Goal: Information Seeking & Learning: Learn about a topic

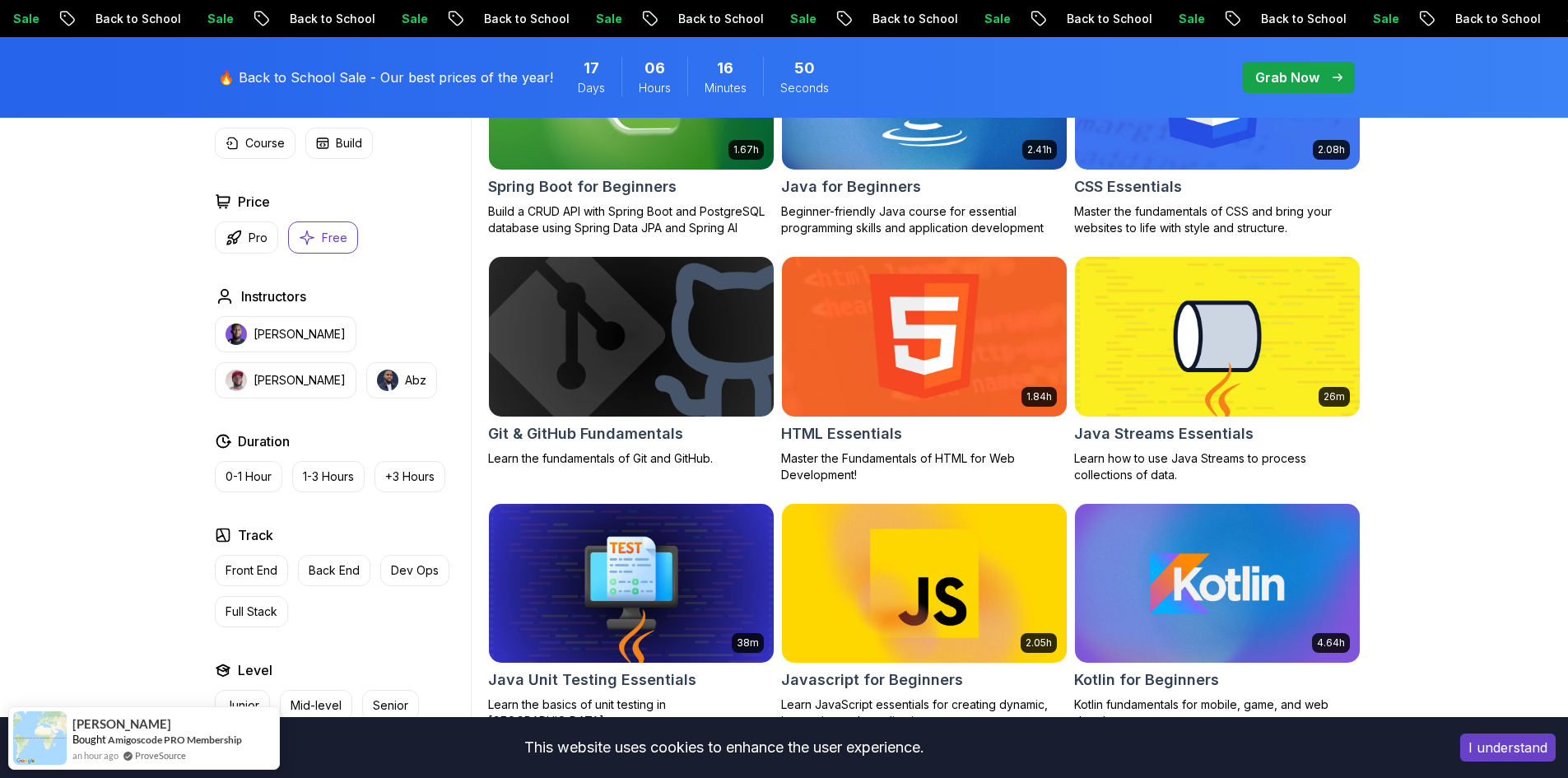
click at [648, 335] on img at bounding box center [631, 336] width 299 height 167
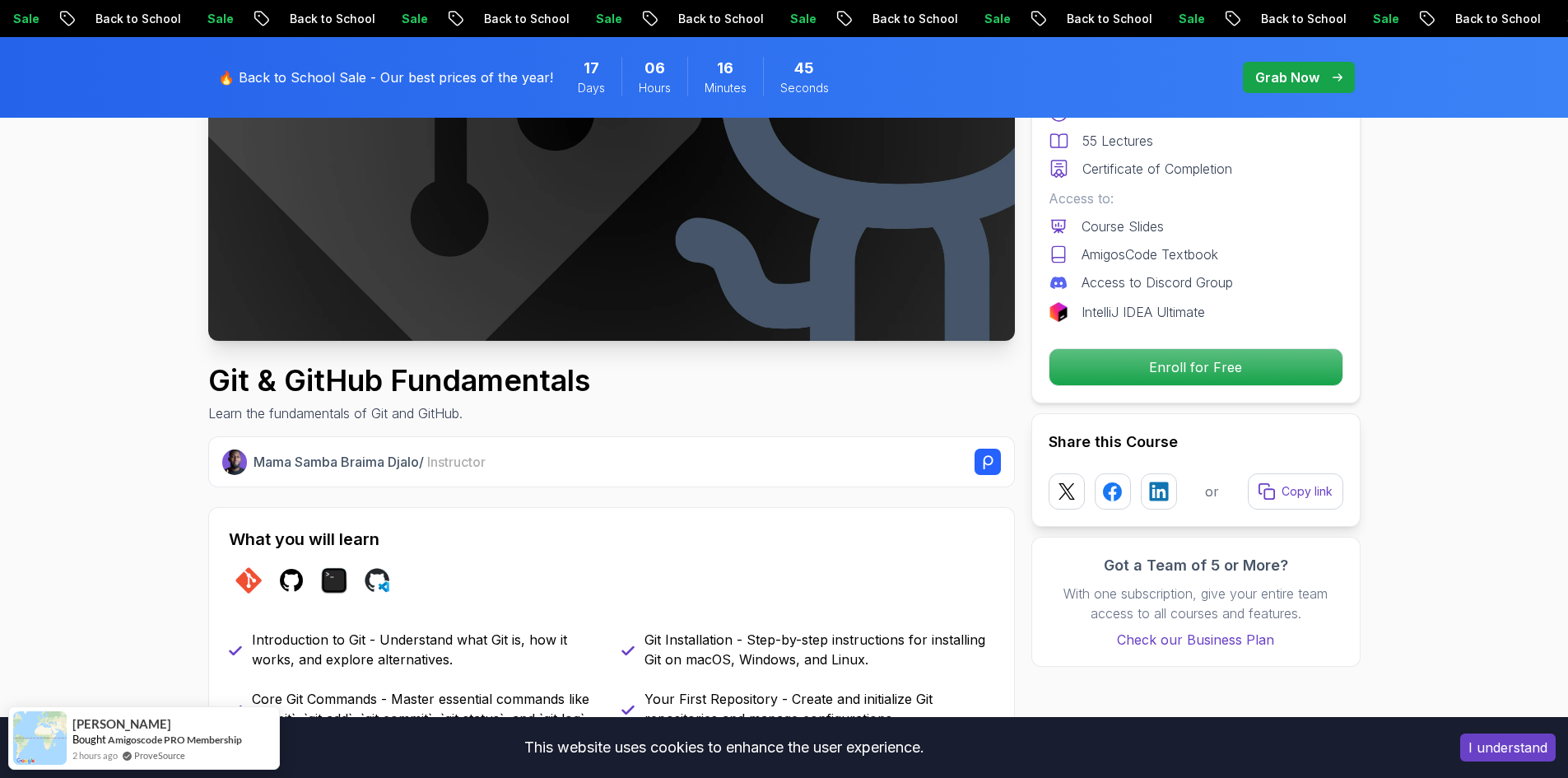
scroll to position [247, 0]
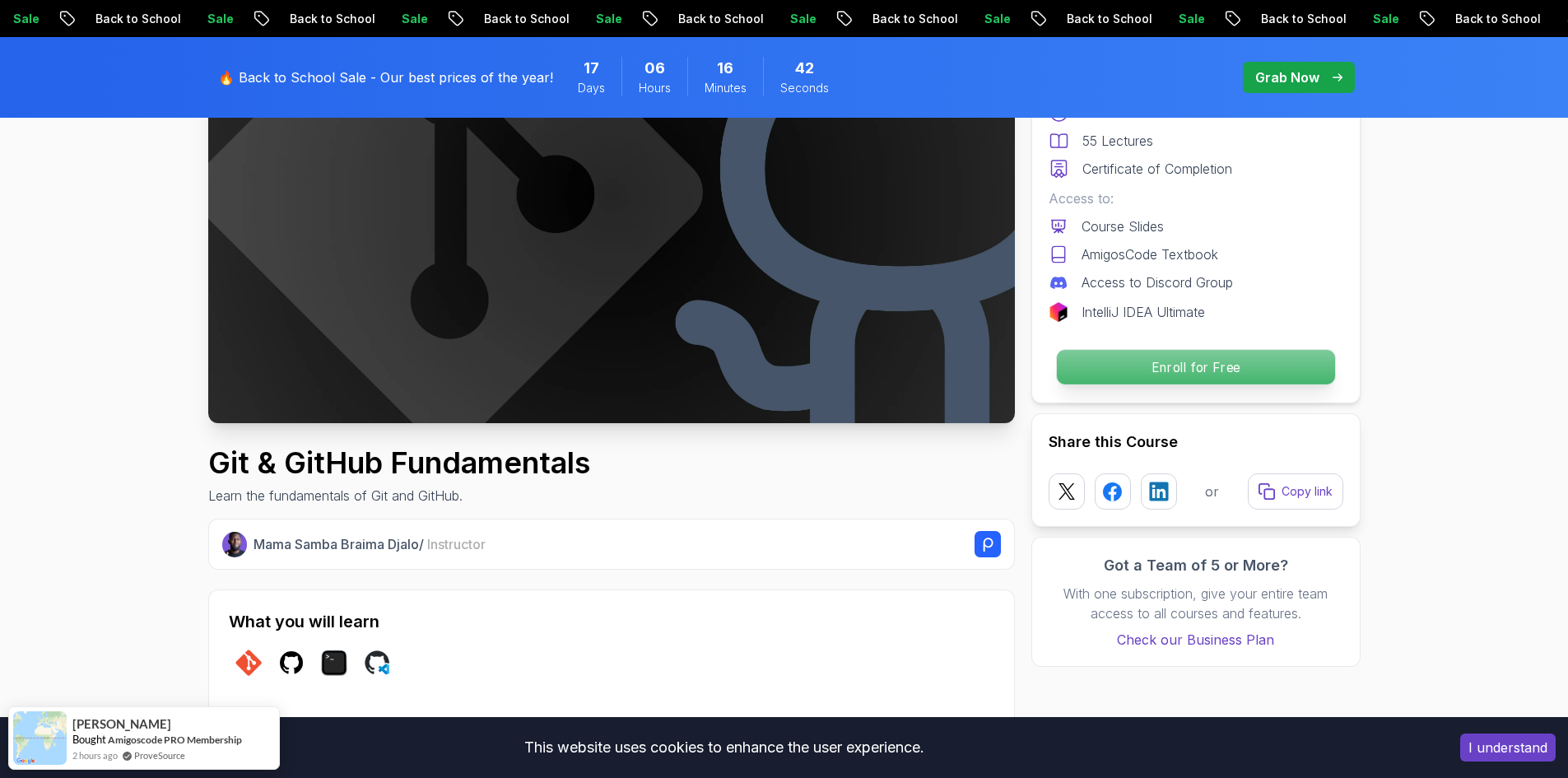
click at [1169, 369] on p "Enroll for Free" at bounding box center [1195, 366] width 279 height 34
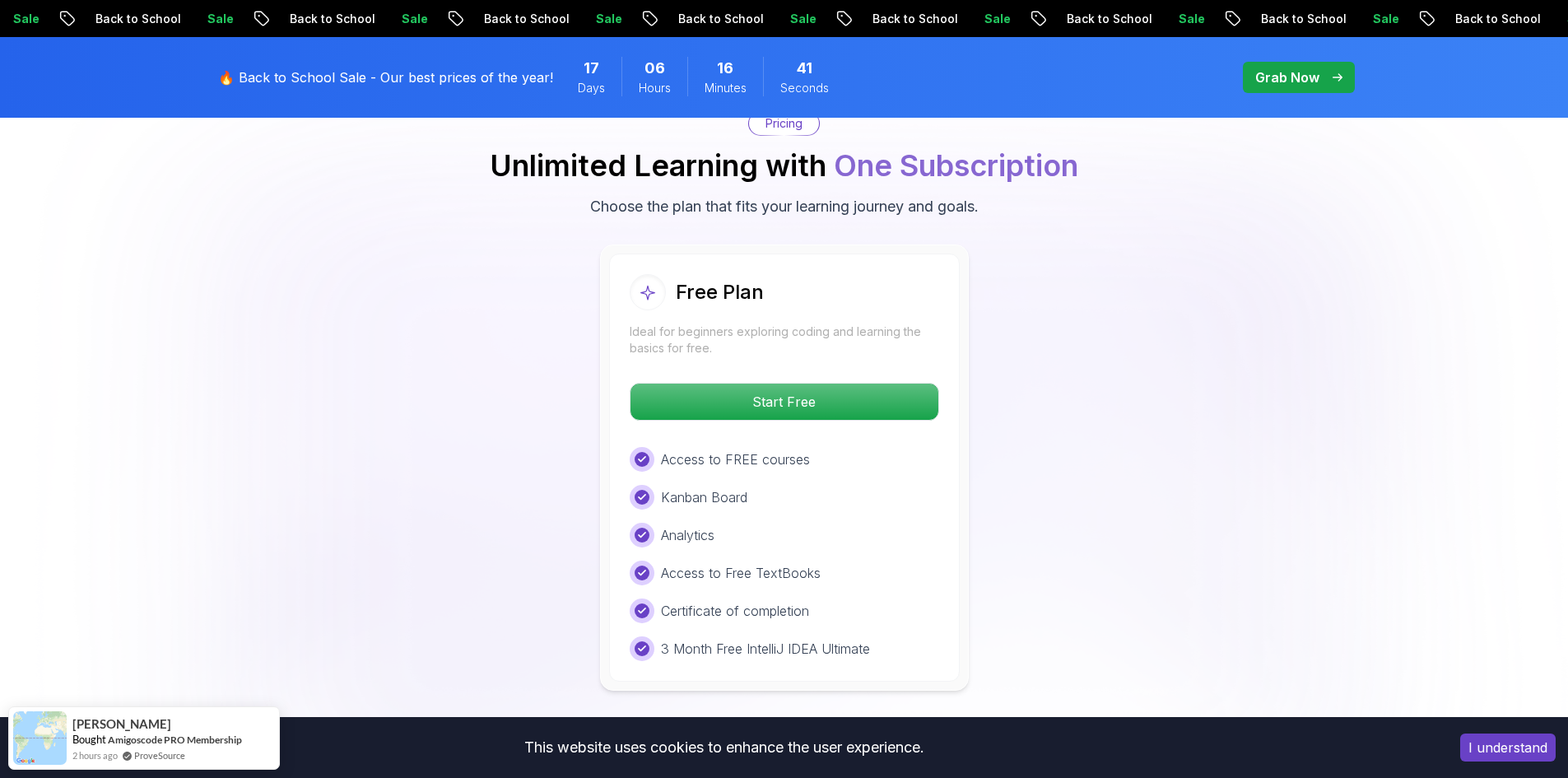
scroll to position [3156, 0]
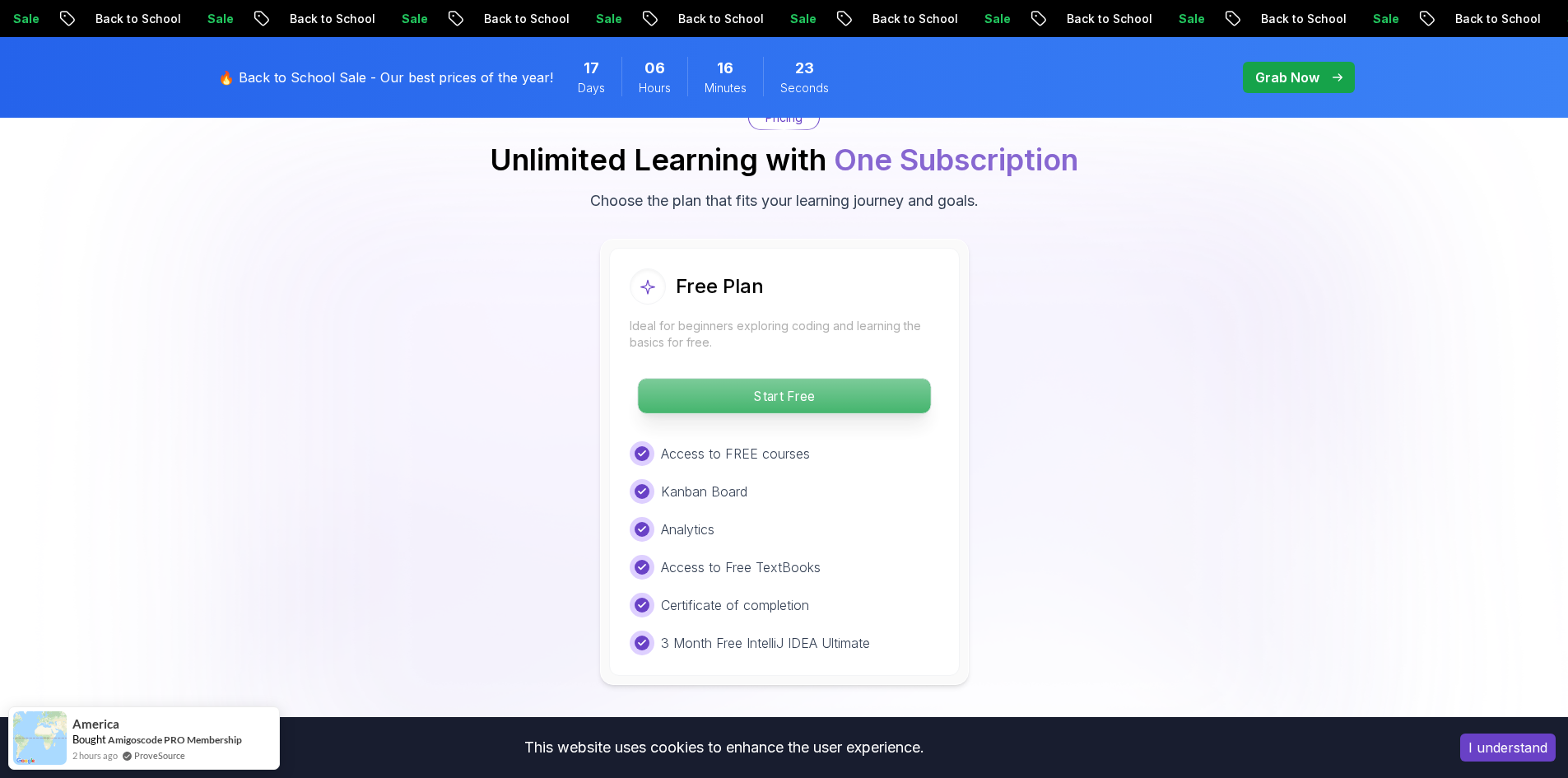
click at [750, 403] on p "Start Free" at bounding box center [784, 395] width 292 height 34
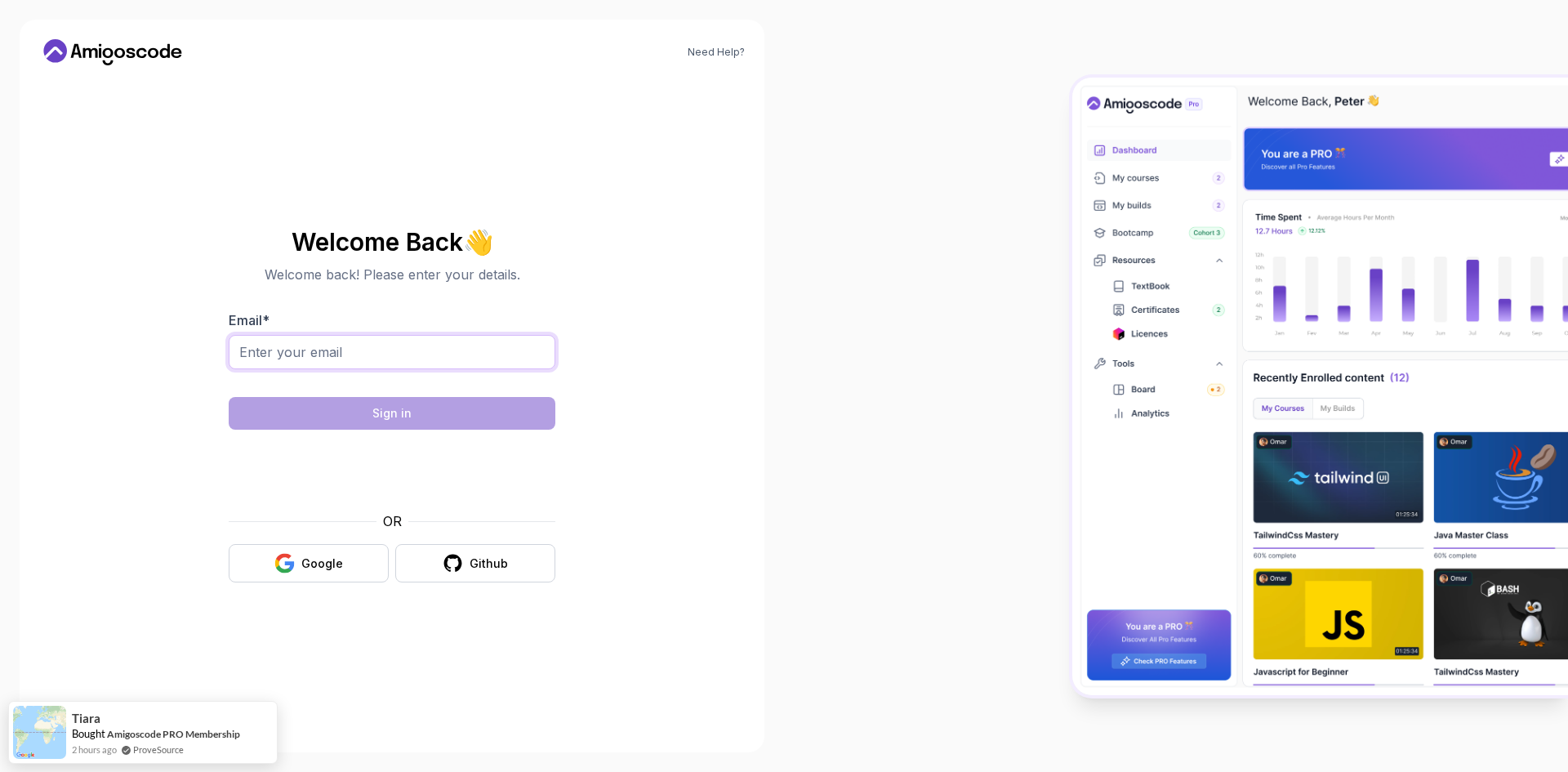
click at [403, 351] on input "Email *" at bounding box center [391, 352] width 327 height 34
type input "lorenzo.semproni98@gmail.com"
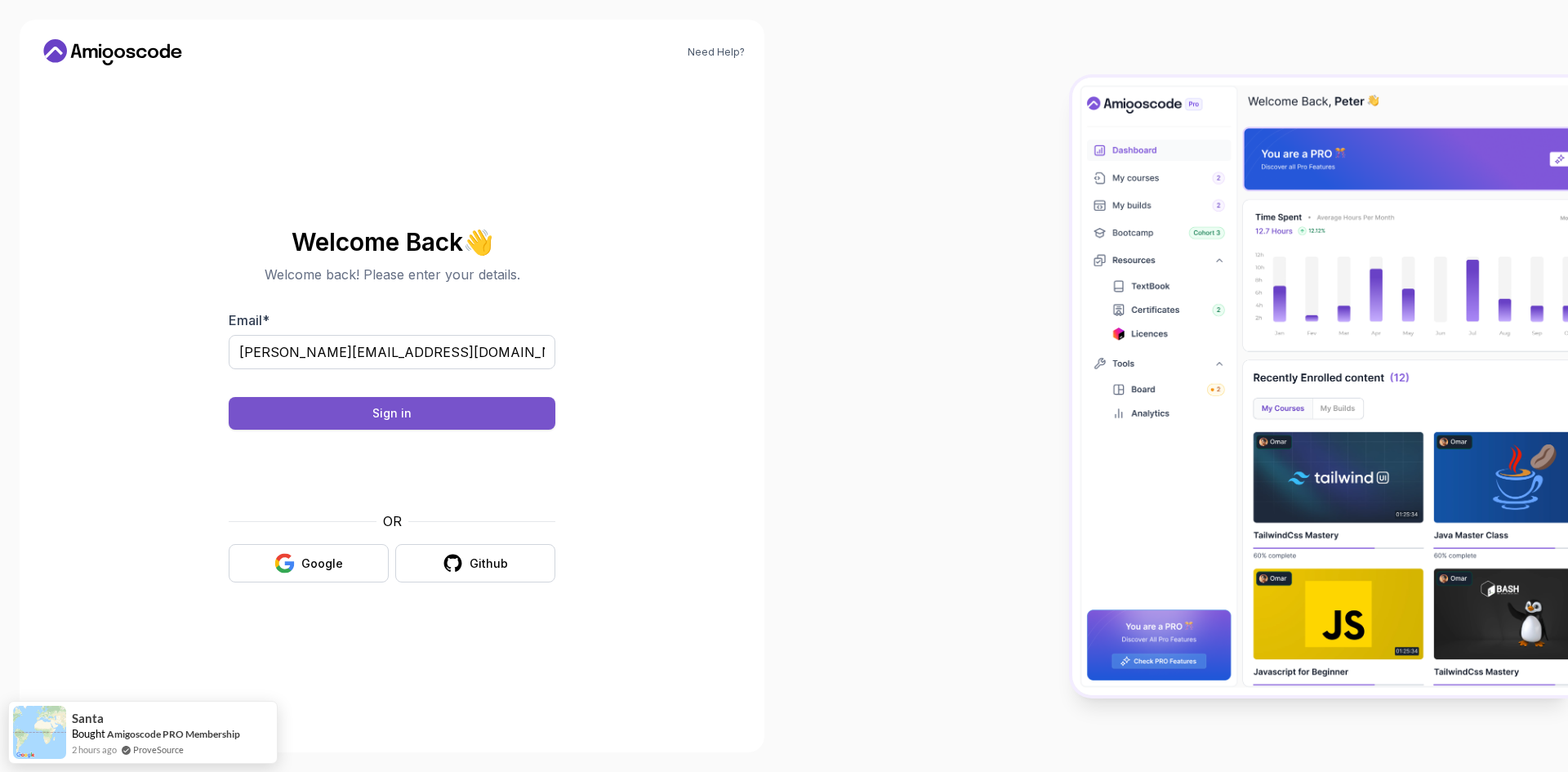
click at [336, 422] on button "Sign in" at bounding box center [391, 413] width 327 height 32
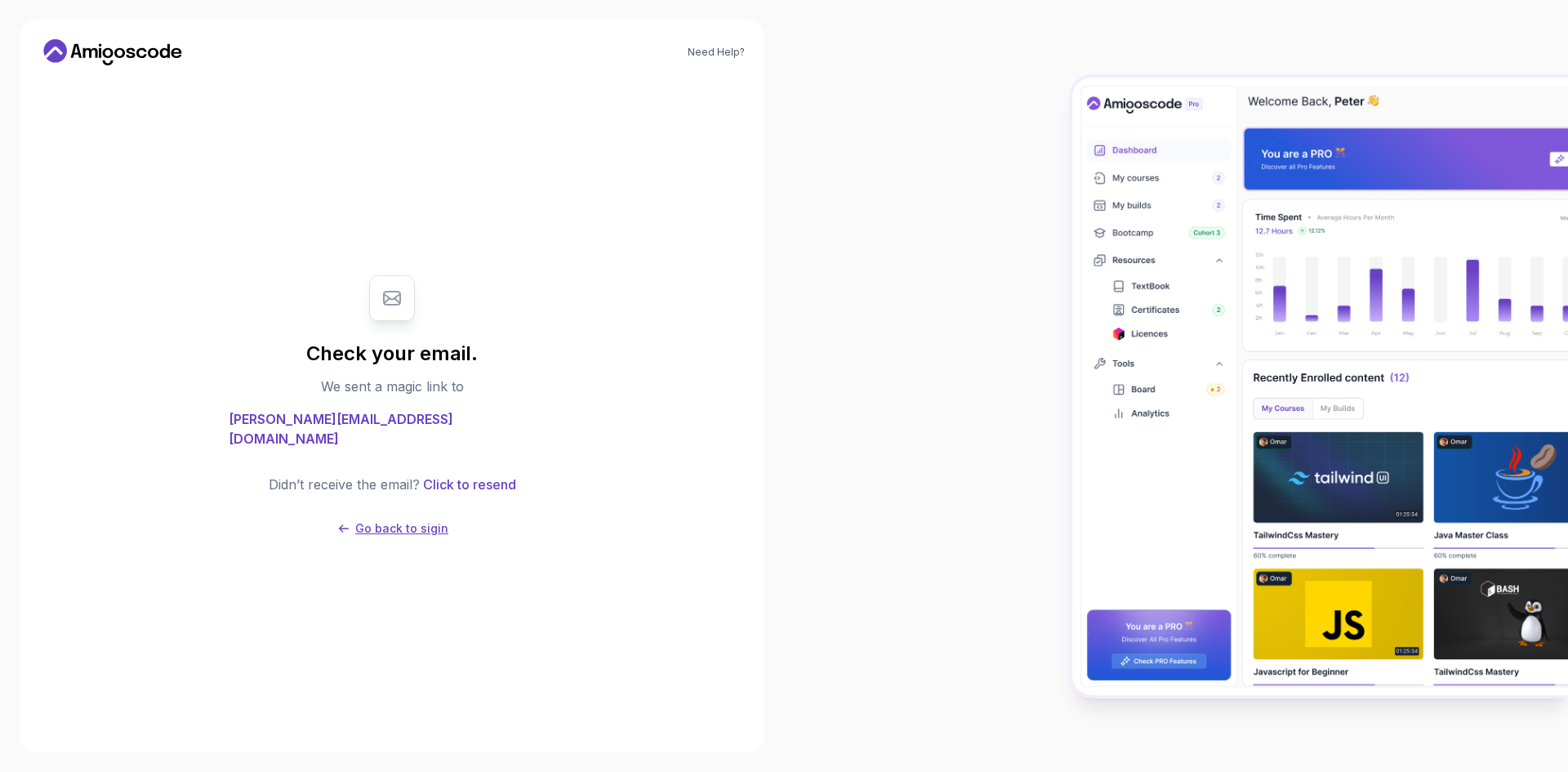
click at [405, 520] on p "Go back to sigin" at bounding box center [401, 529] width 93 height 17
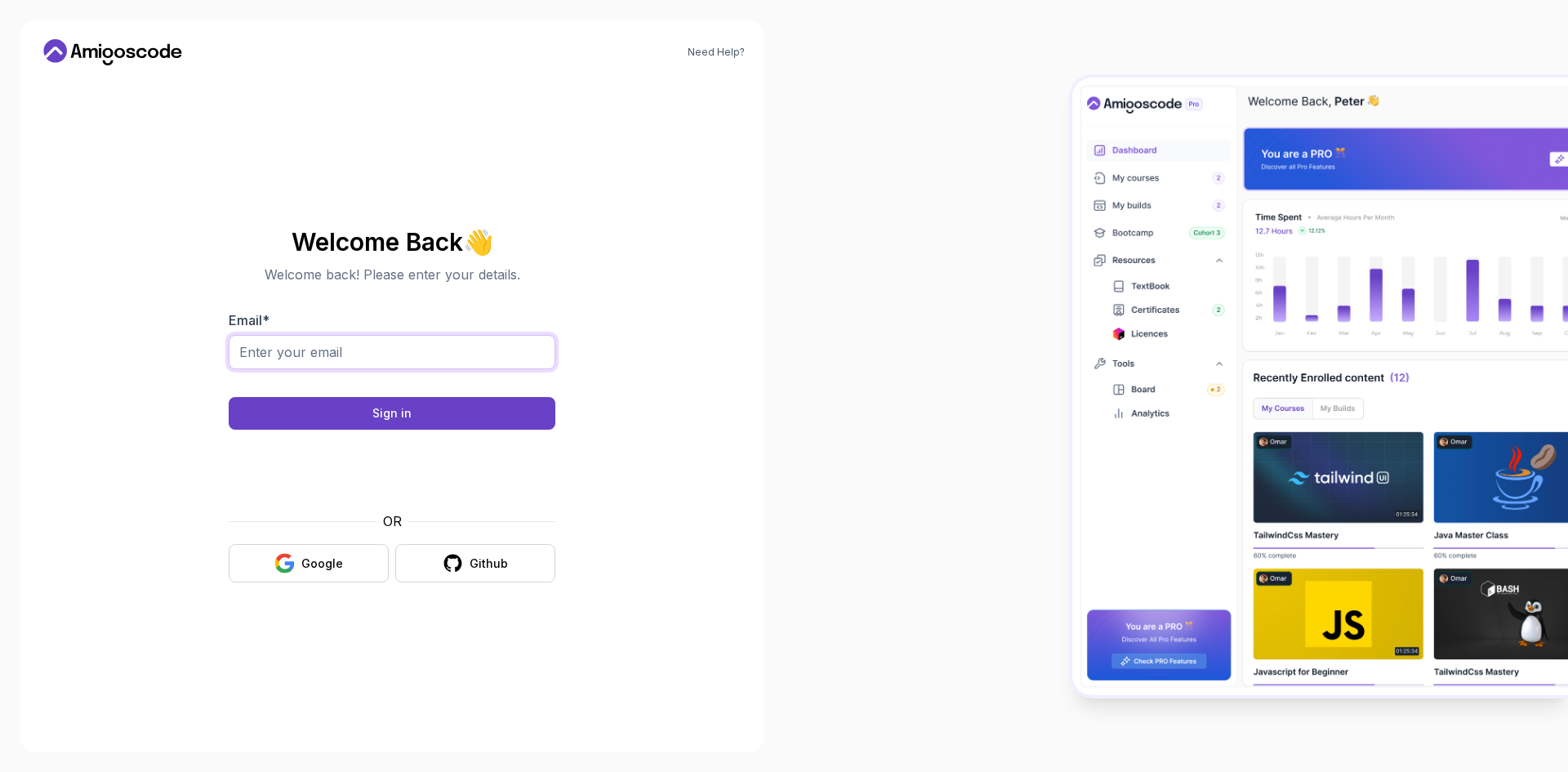
click at [293, 347] on input "Email *" at bounding box center [391, 352] width 327 height 34
type input "lorenzo.semproni98@gmail.com"
click at [424, 411] on button "Sign in" at bounding box center [391, 413] width 327 height 32
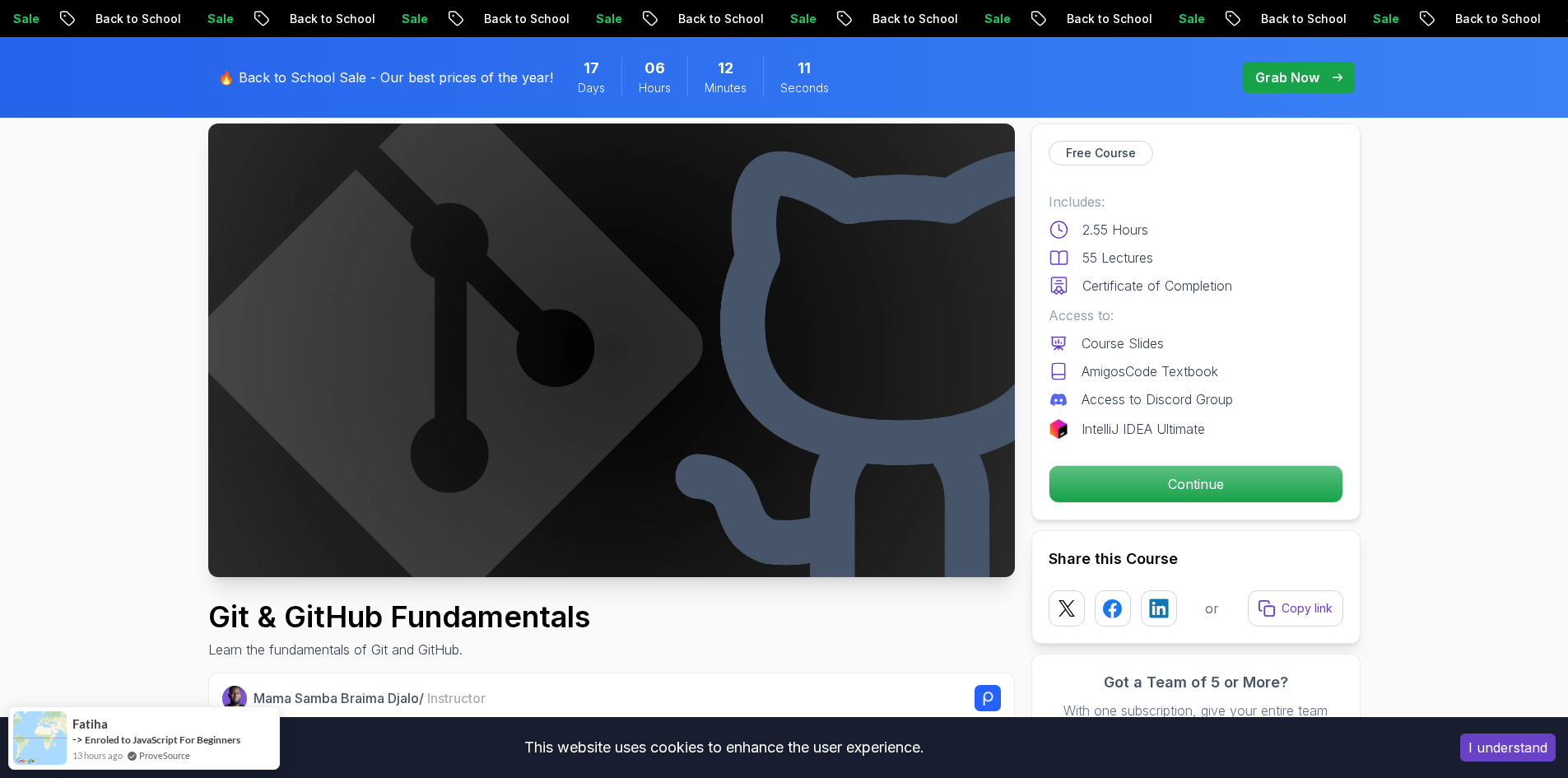
scroll to position [164, 0]
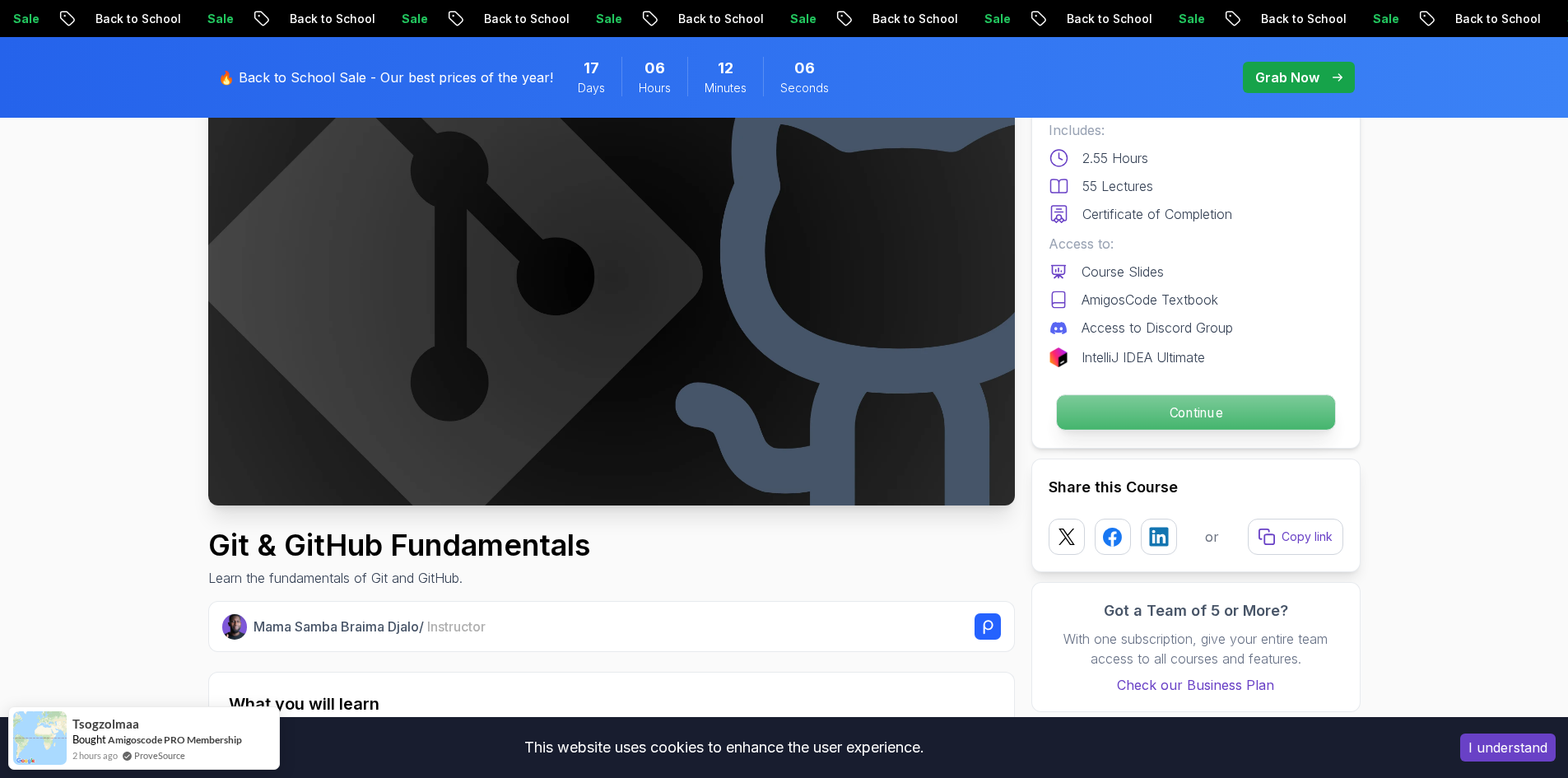
click at [1139, 419] on p "Continue" at bounding box center [1195, 412] width 279 height 34
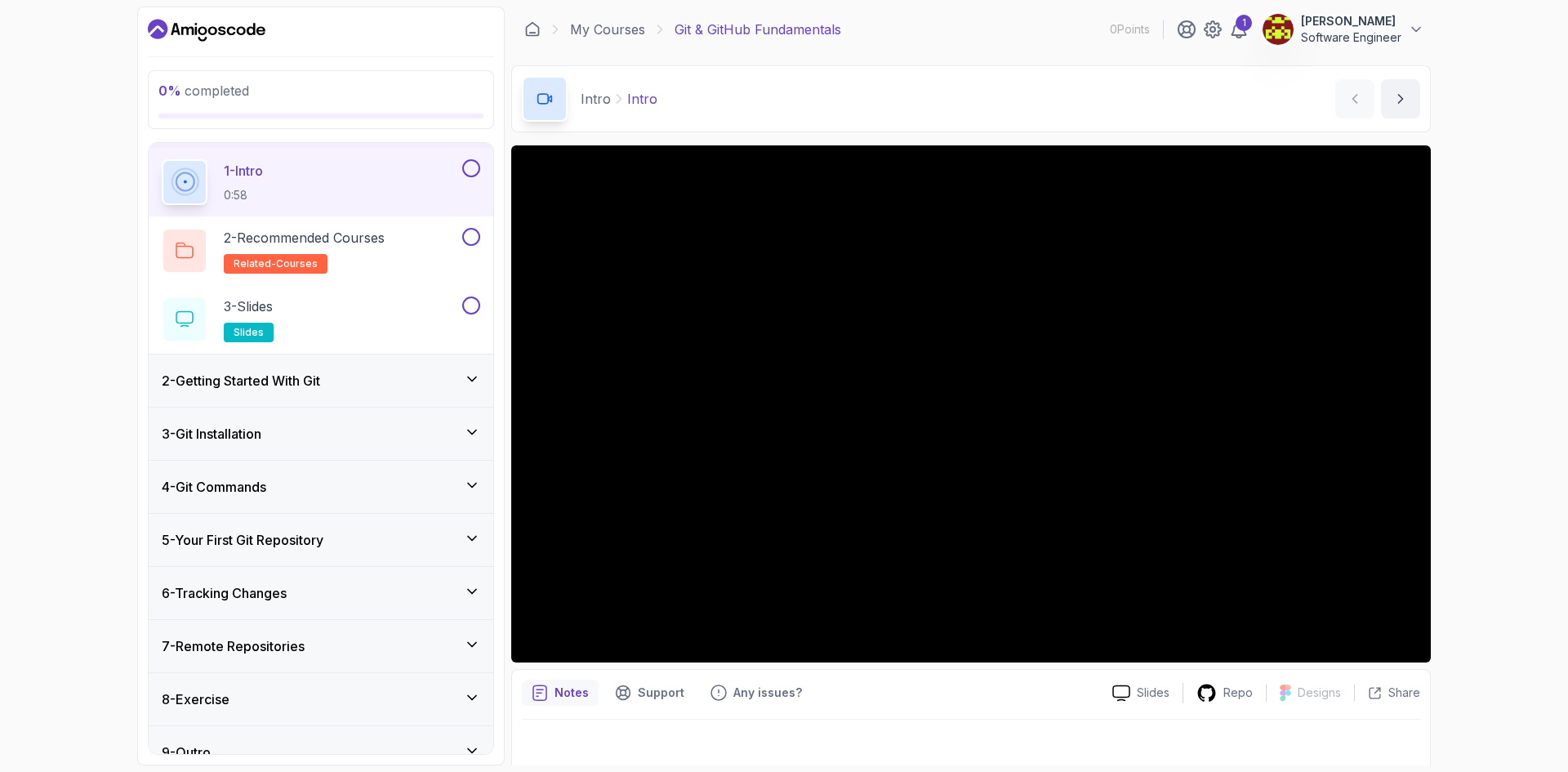
scroll to position [72, 0]
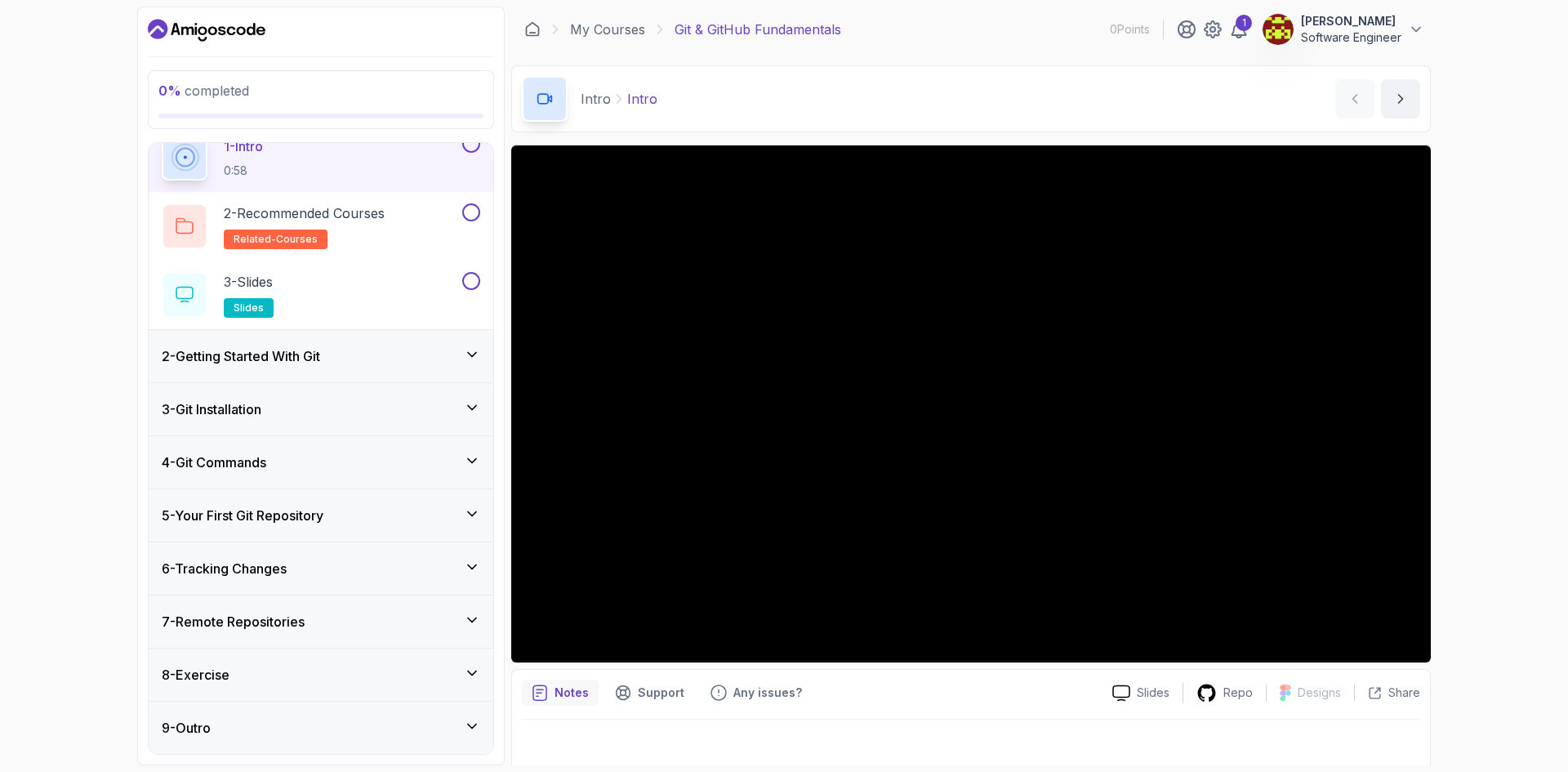
click at [461, 459] on div "4 - Git Commands" at bounding box center [320, 463] width 319 height 20
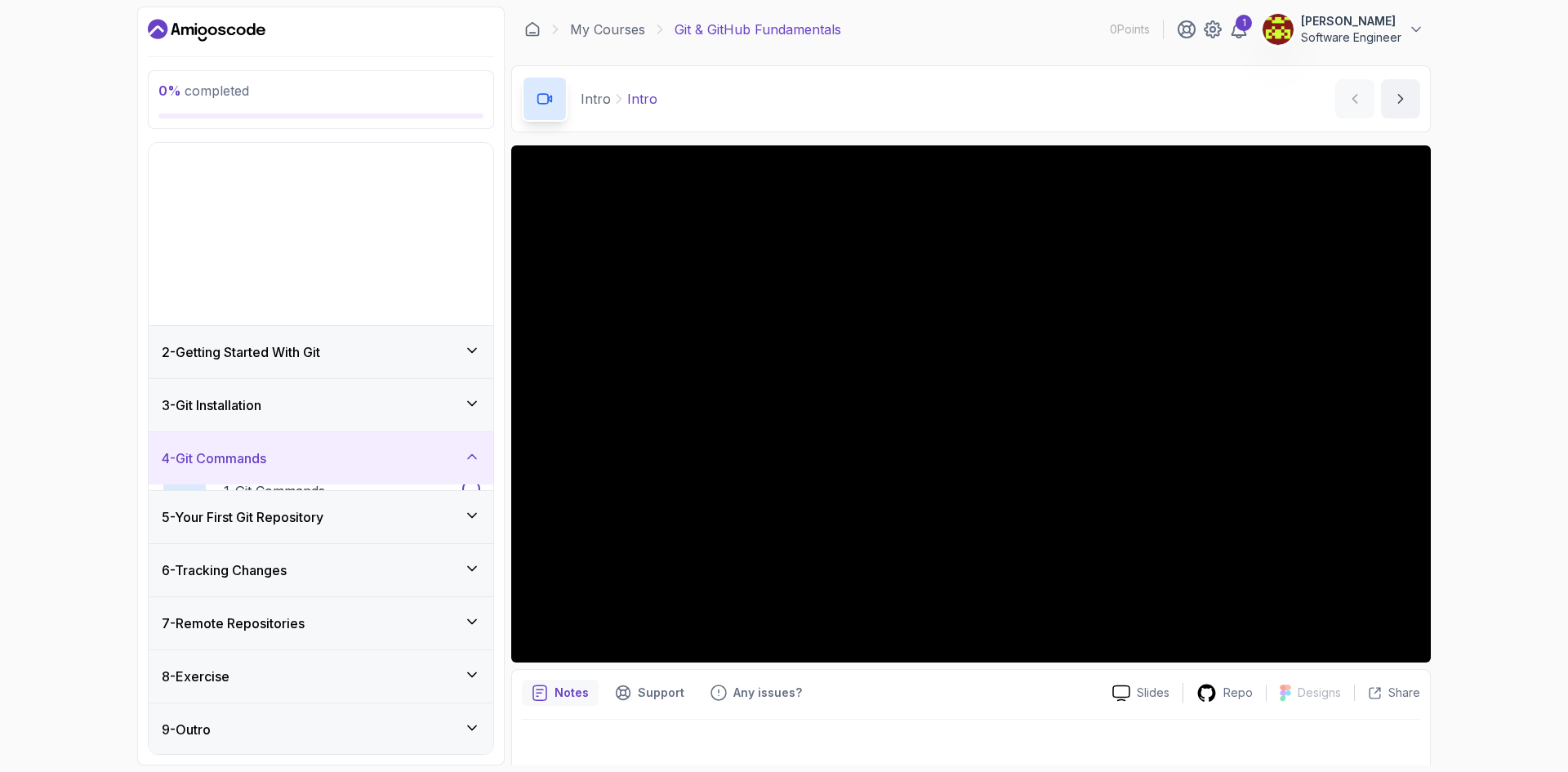
scroll to position [0, 0]
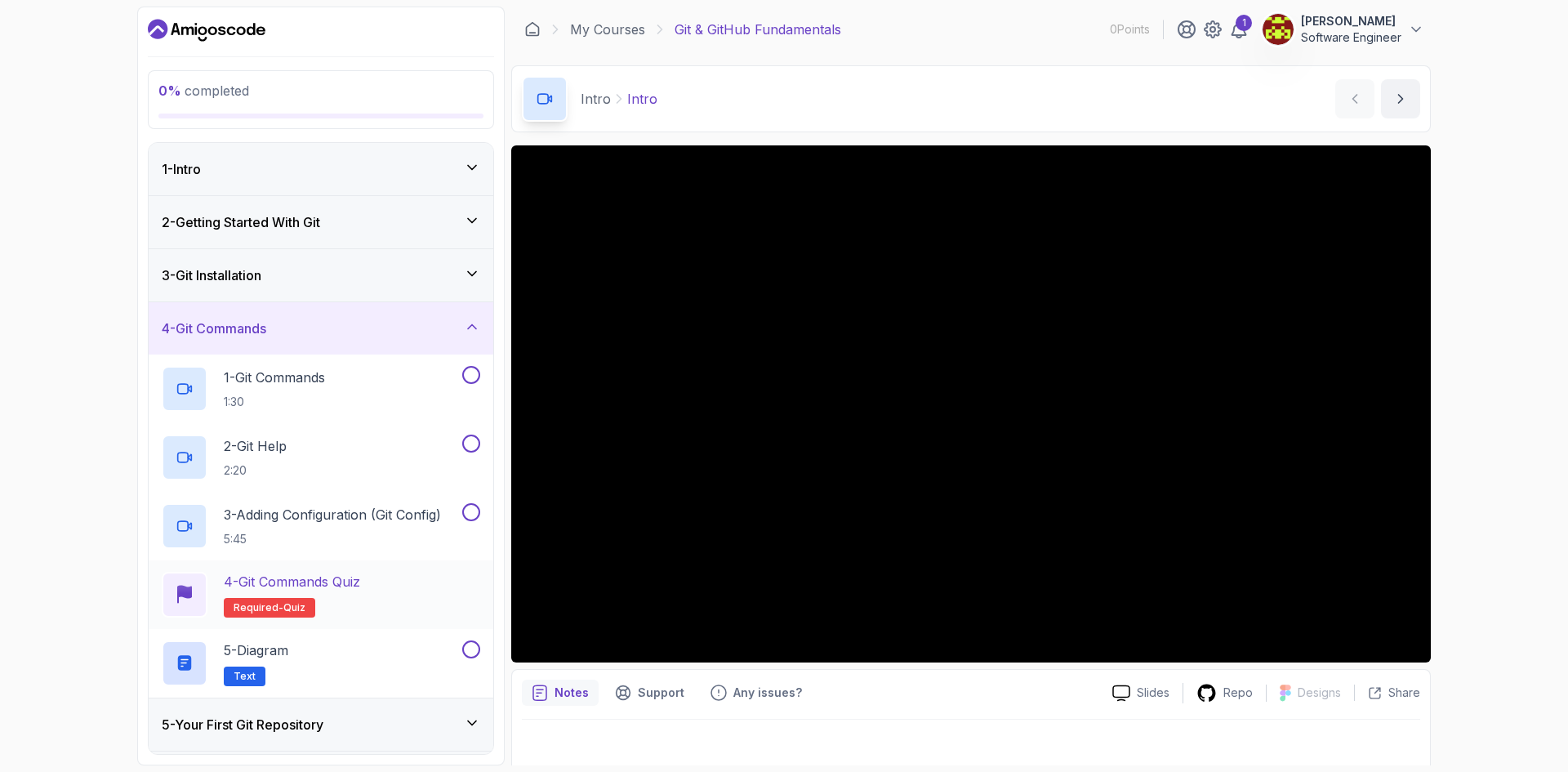
click at [344, 592] on h2 "4 - Git Commands Quiz Required- quiz" at bounding box center [291, 594] width 137 height 46
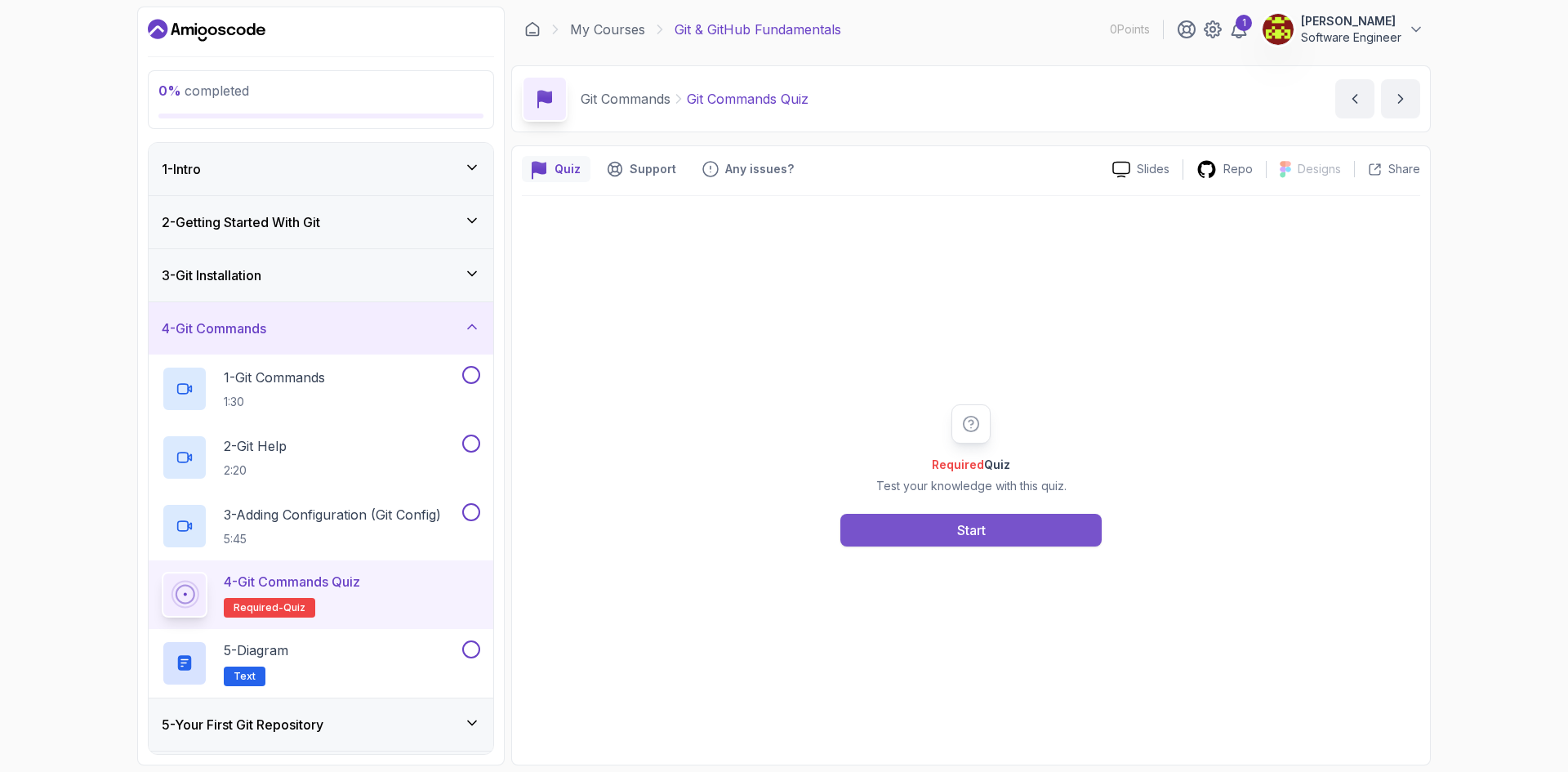
click at [955, 527] on button "Start" at bounding box center [971, 530] width 261 height 32
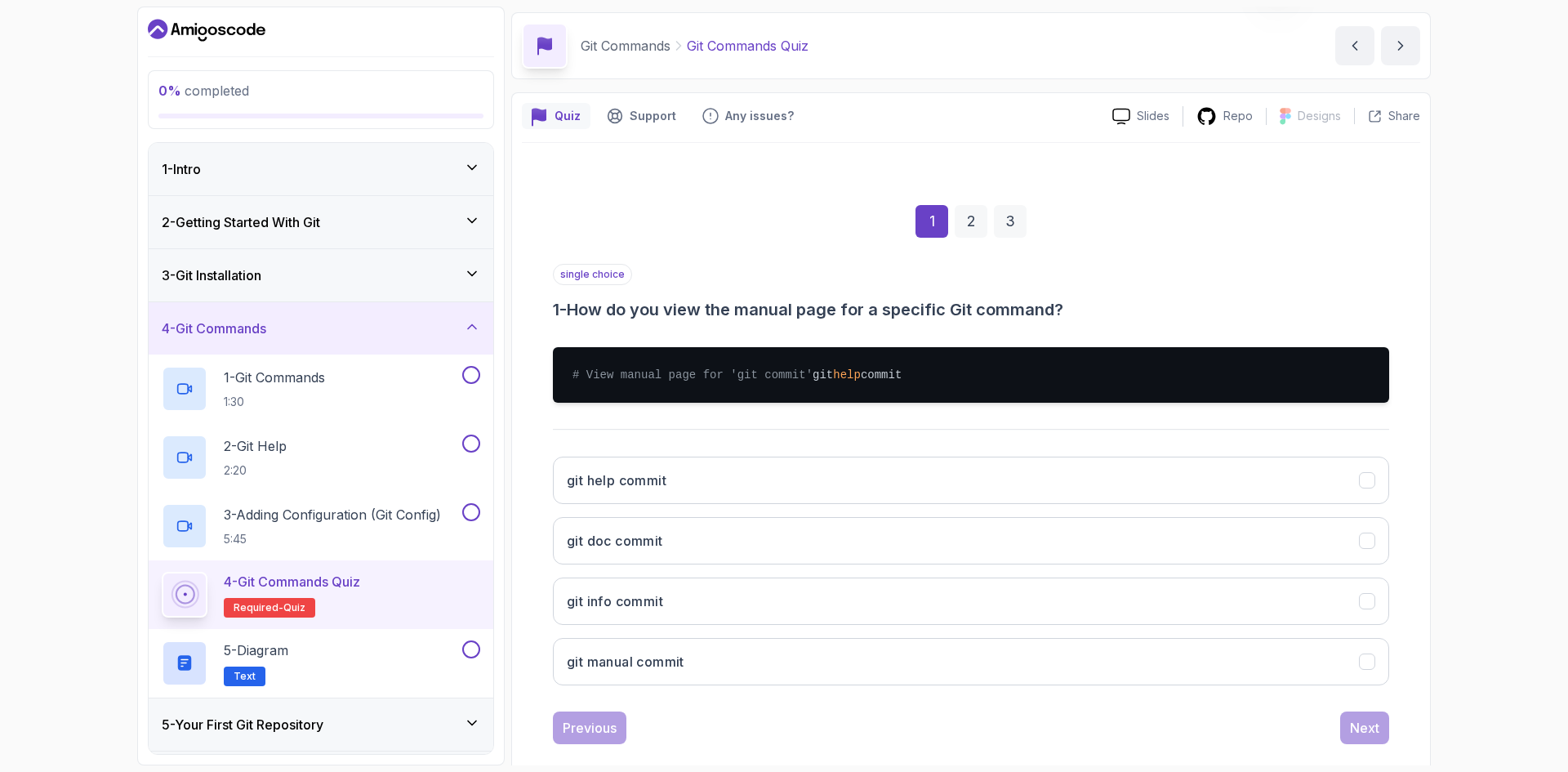
scroll to position [82, 0]
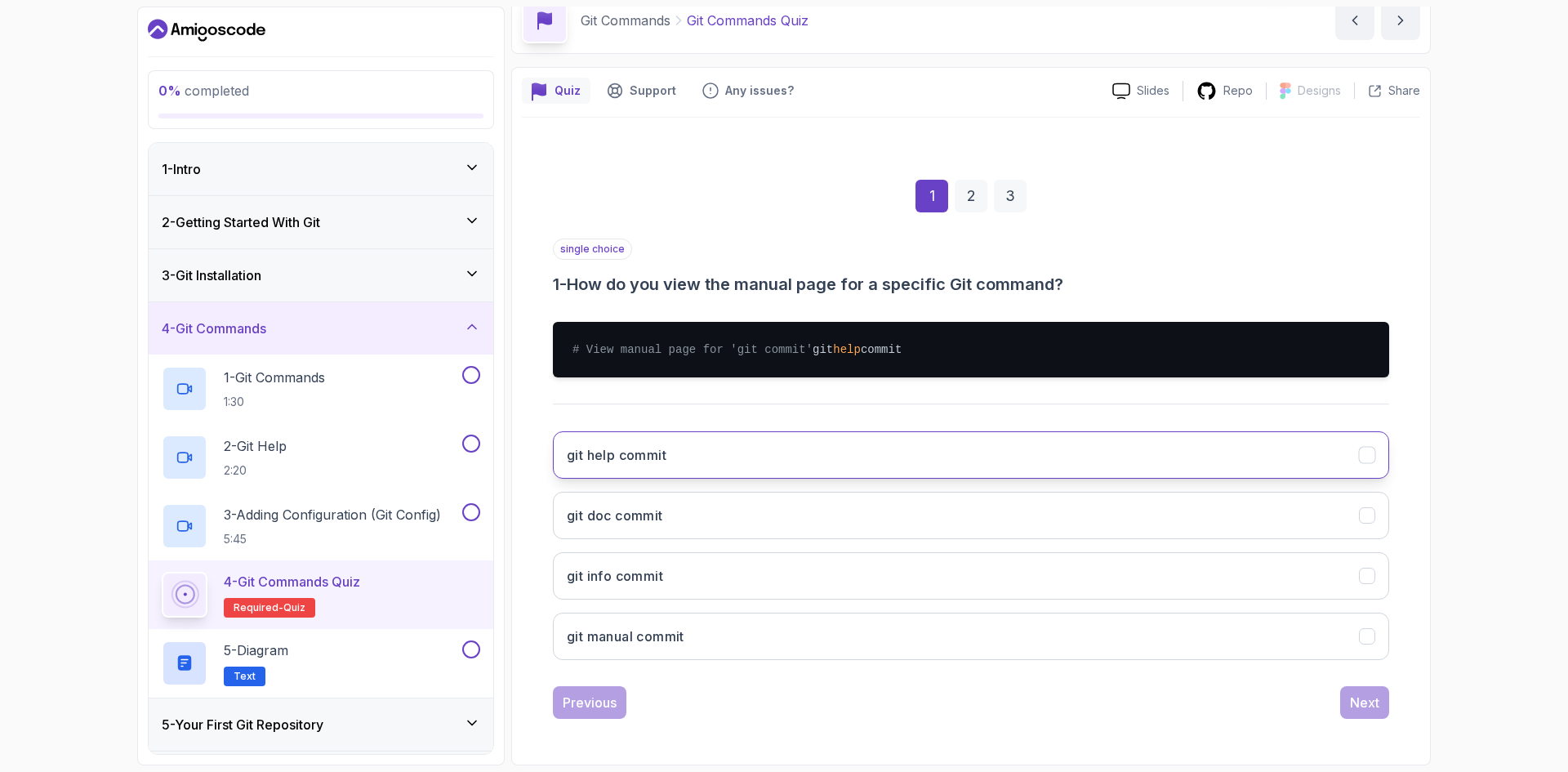
click at [673, 469] on button "git help commit" at bounding box center [971, 454] width 837 height 47
click at [1350, 712] on div "Next" at bounding box center [1364, 702] width 30 height 20
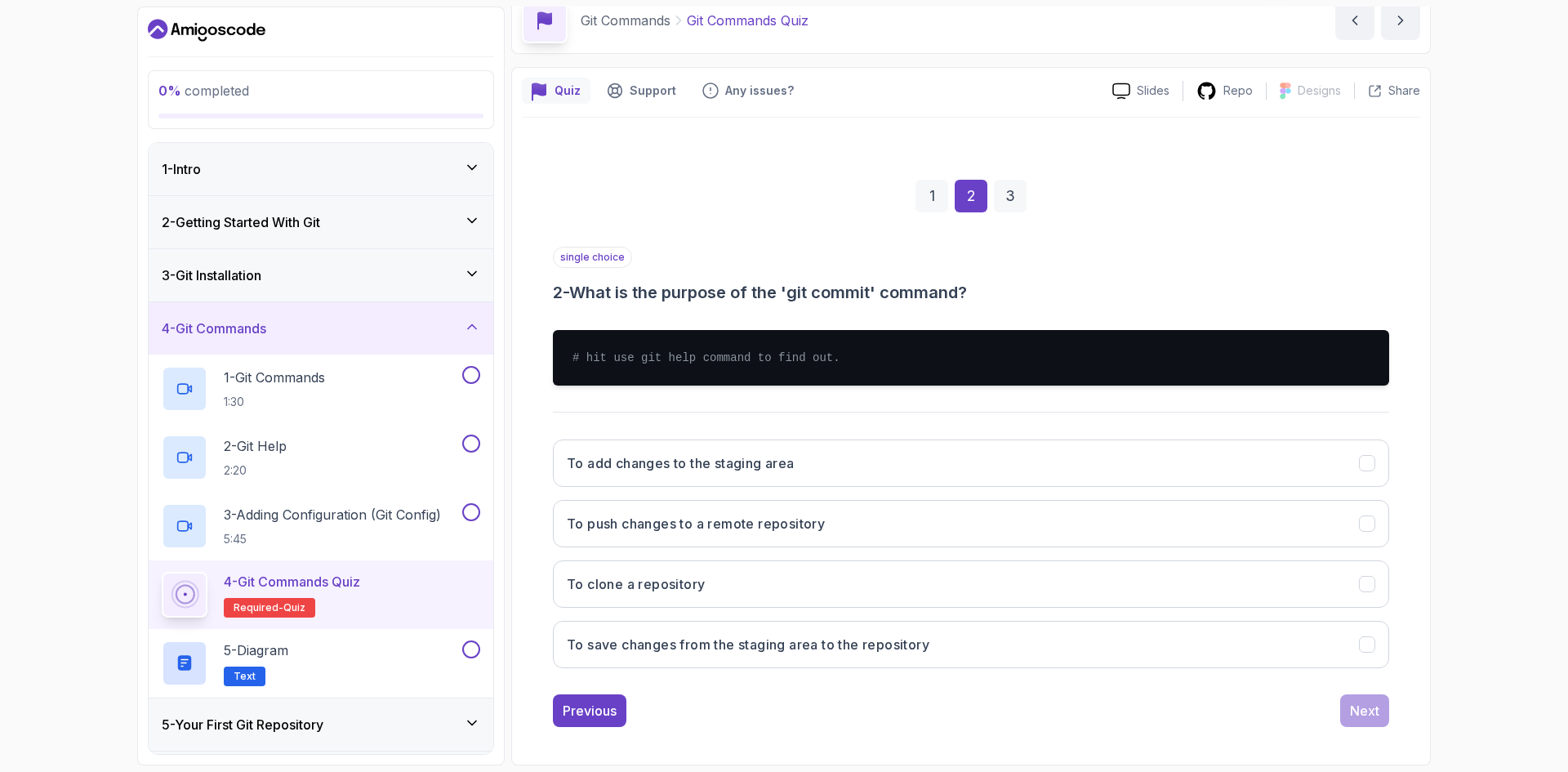
scroll to position [79, 0]
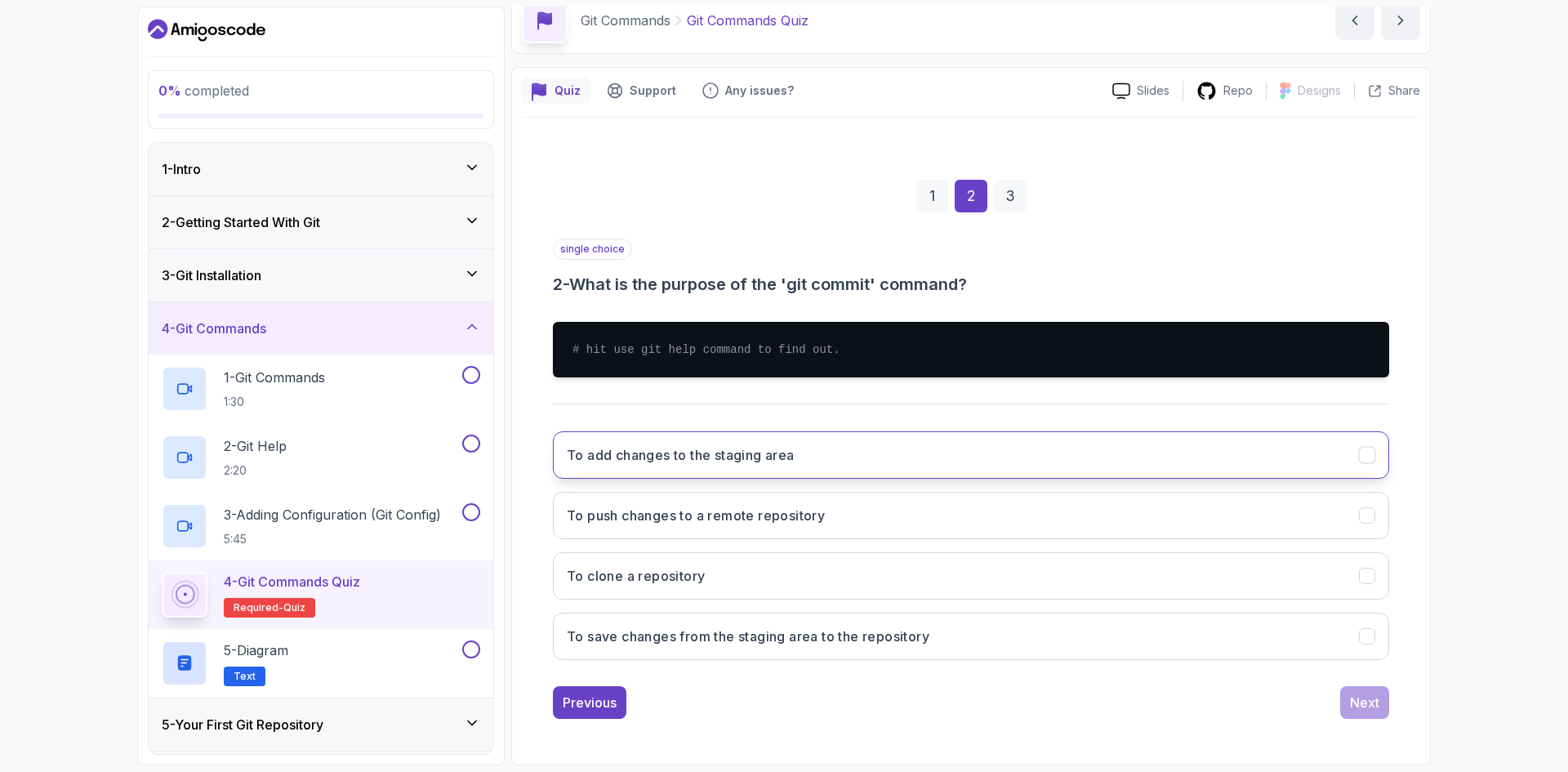
click at [803, 458] on button "To add changes to the staging area" at bounding box center [971, 454] width 837 height 47
click at [775, 529] on button "To push changes to a remote repository" at bounding box center [971, 515] width 837 height 47
click at [798, 453] on button "To add changes to the staging area" at bounding box center [971, 454] width 837 height 47
click at [1350, 703] on div "Next" at bounding box center [1364, 702] width 30 height 20
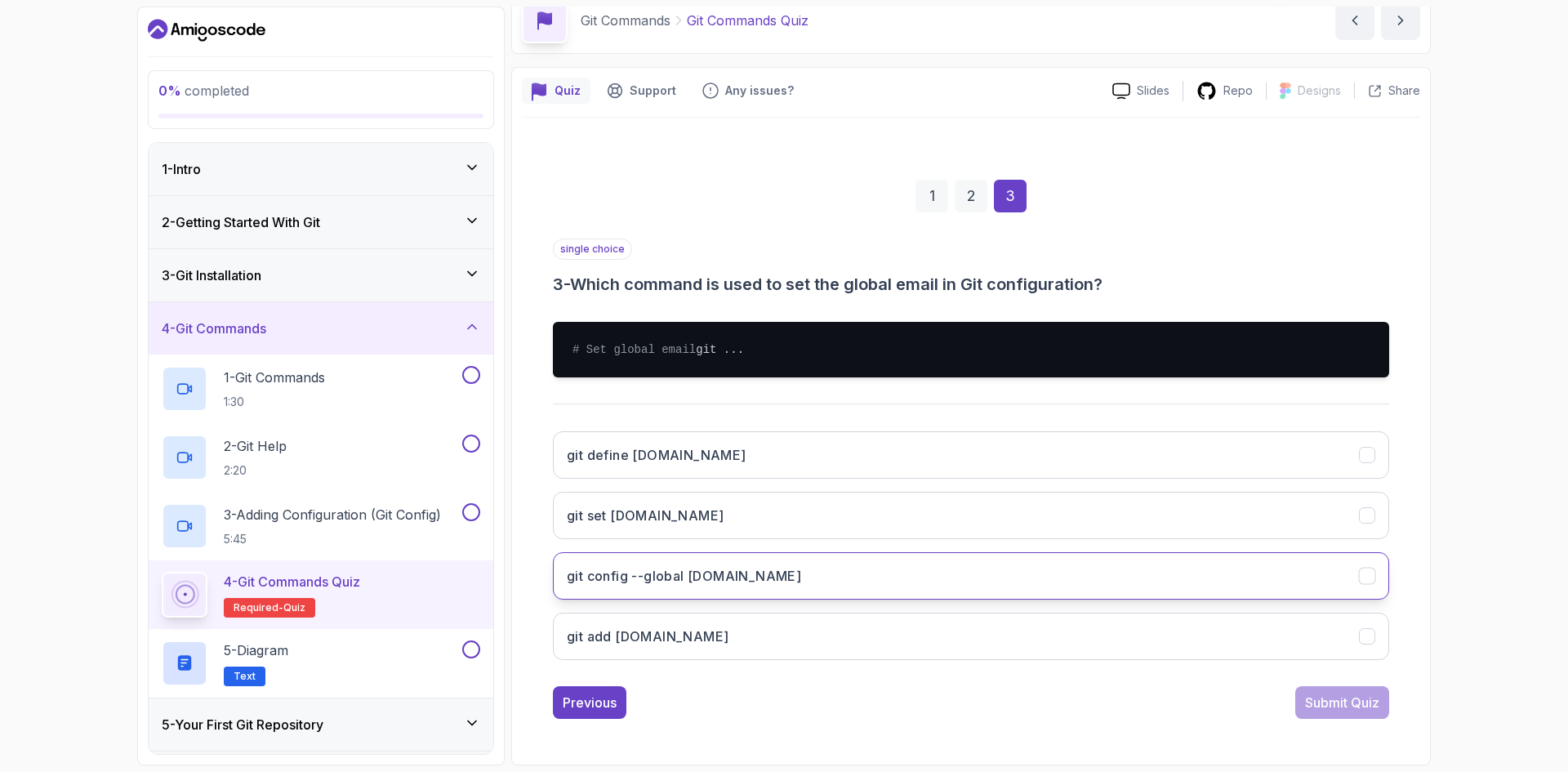
click at [740, 586] on h3 "git config --global [DOMAIN_NAME]" at bounding box center [683, 576] width 234 height 20
click at [1334, 712] on div "Submit Quiz" at bounding box center [1342, 702] width 74 height 20
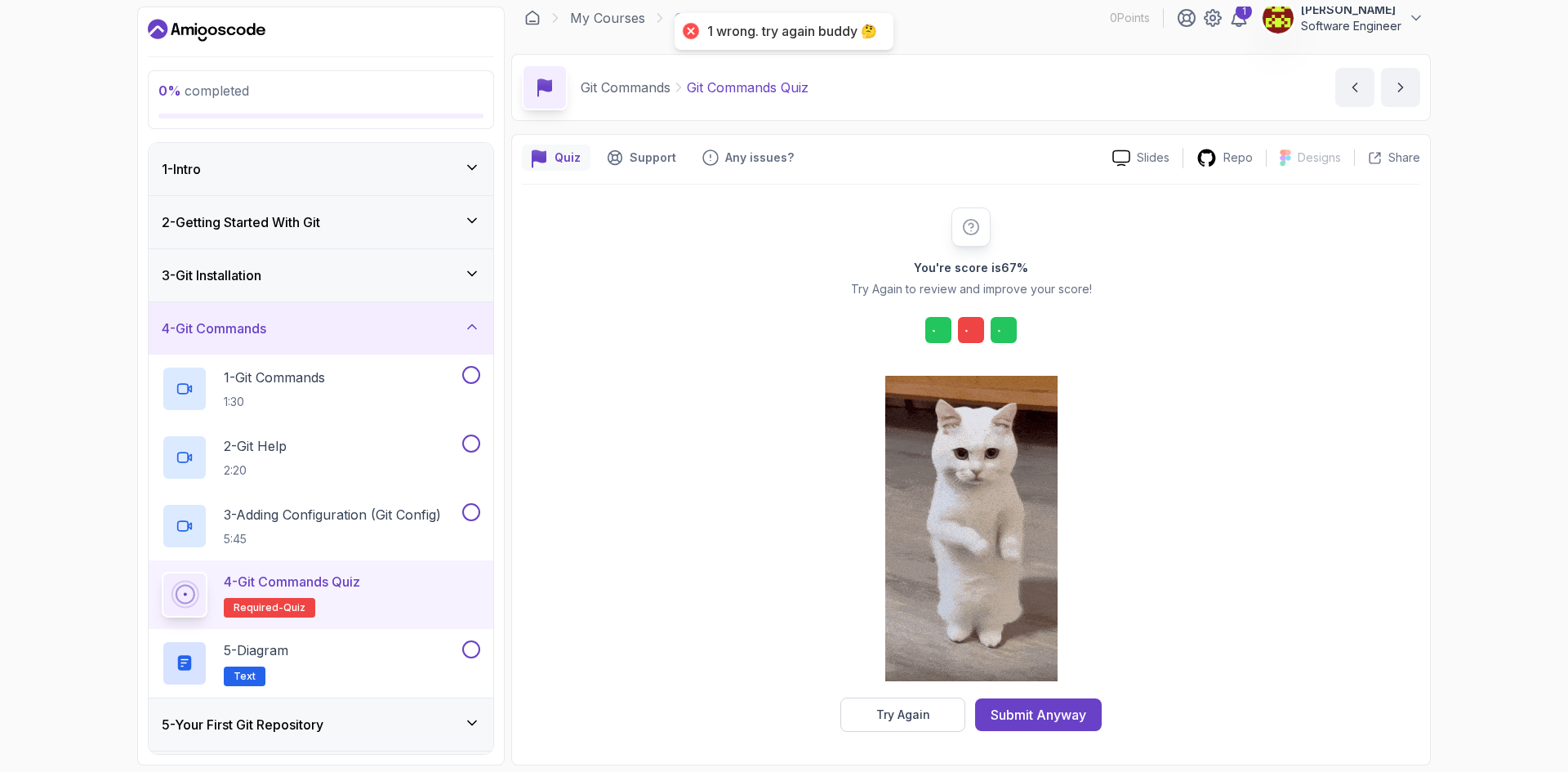
scroll to position [12, 0]
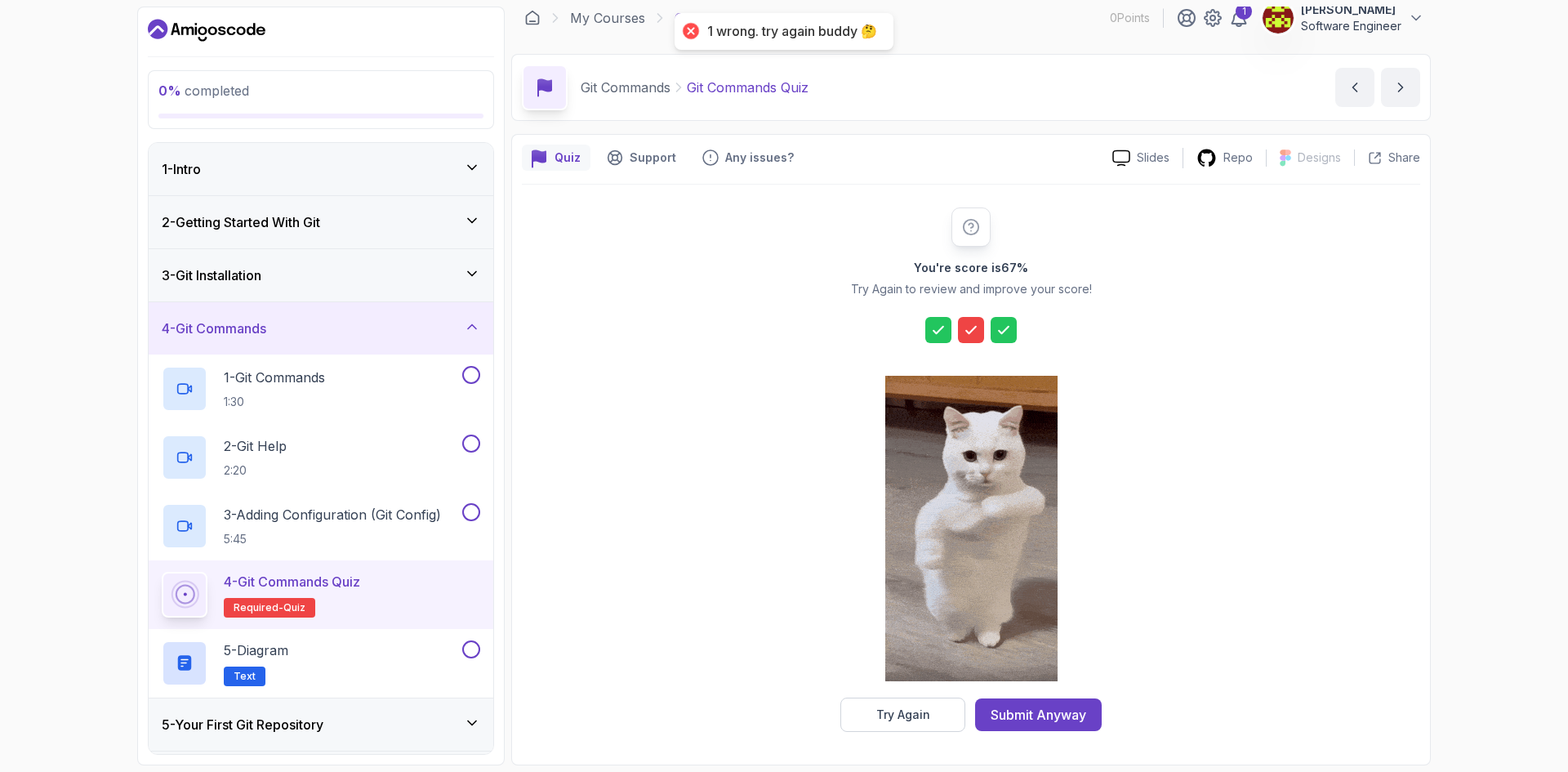
click at [976, 329] on icon at bounding box center [971, 330] width 17 height 17
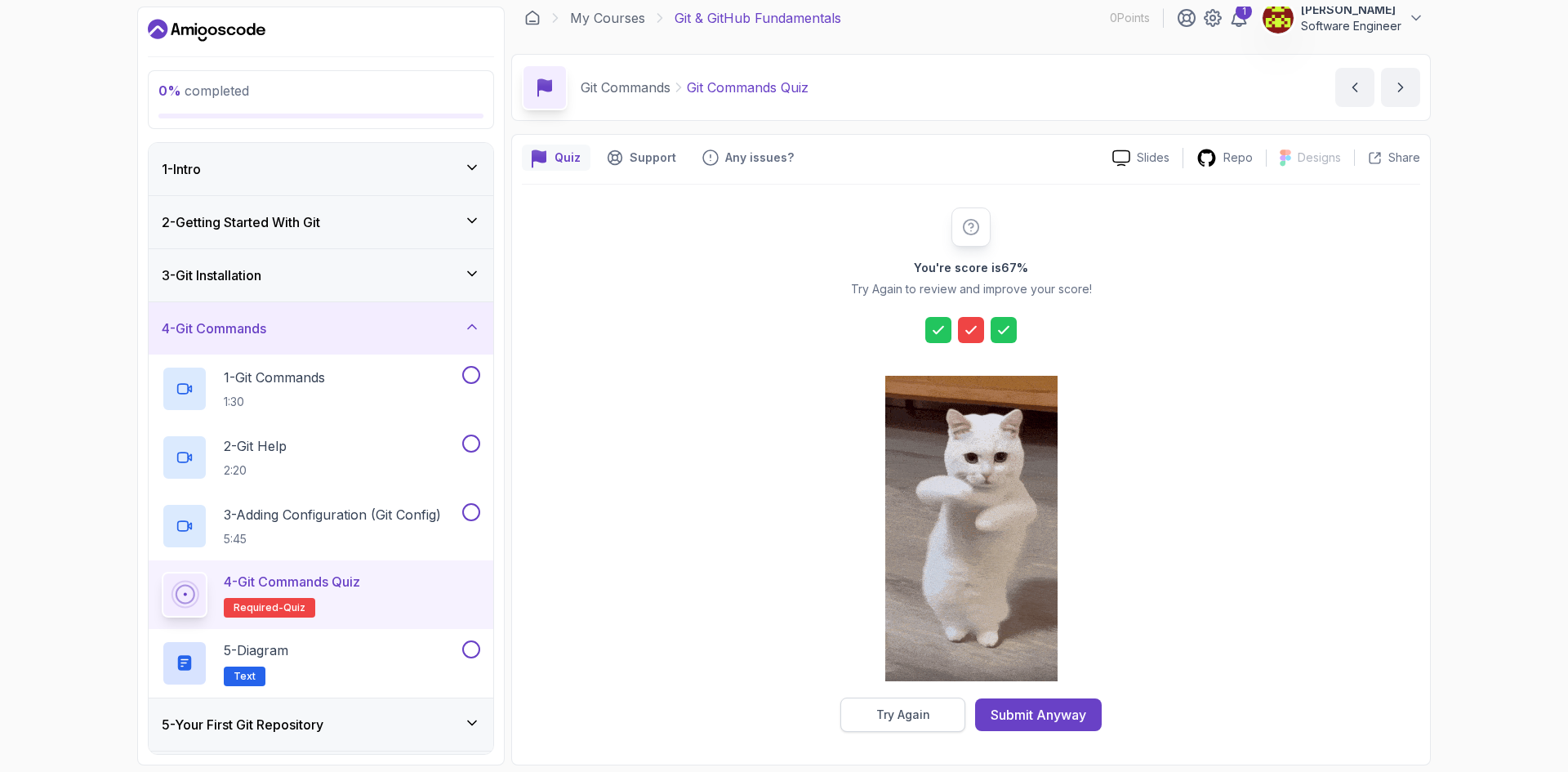
click at [934, 712] on button "Try Again" at bounding box center [902, 714] width 125 height 34
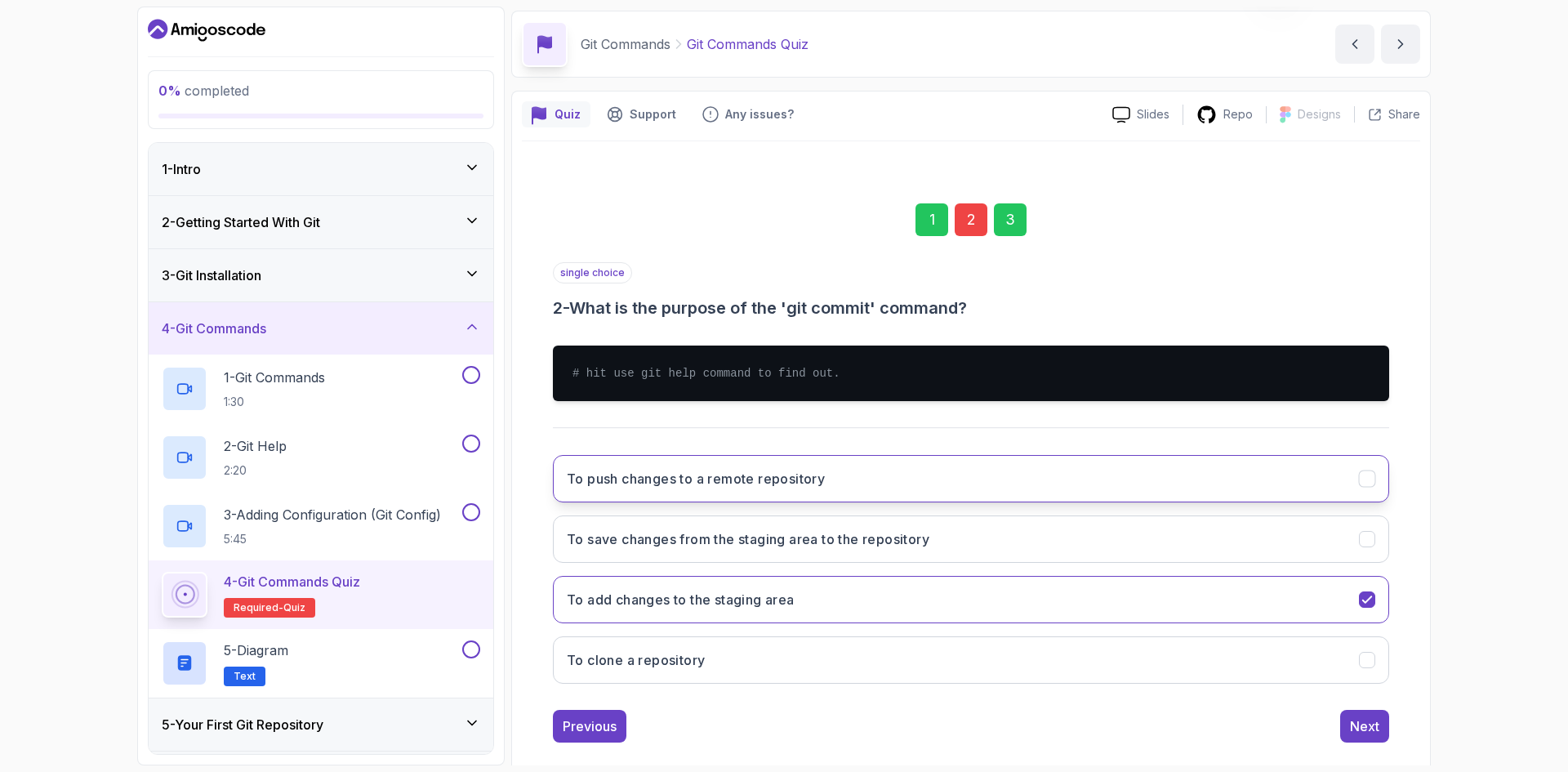
scroll to position [79, 0]
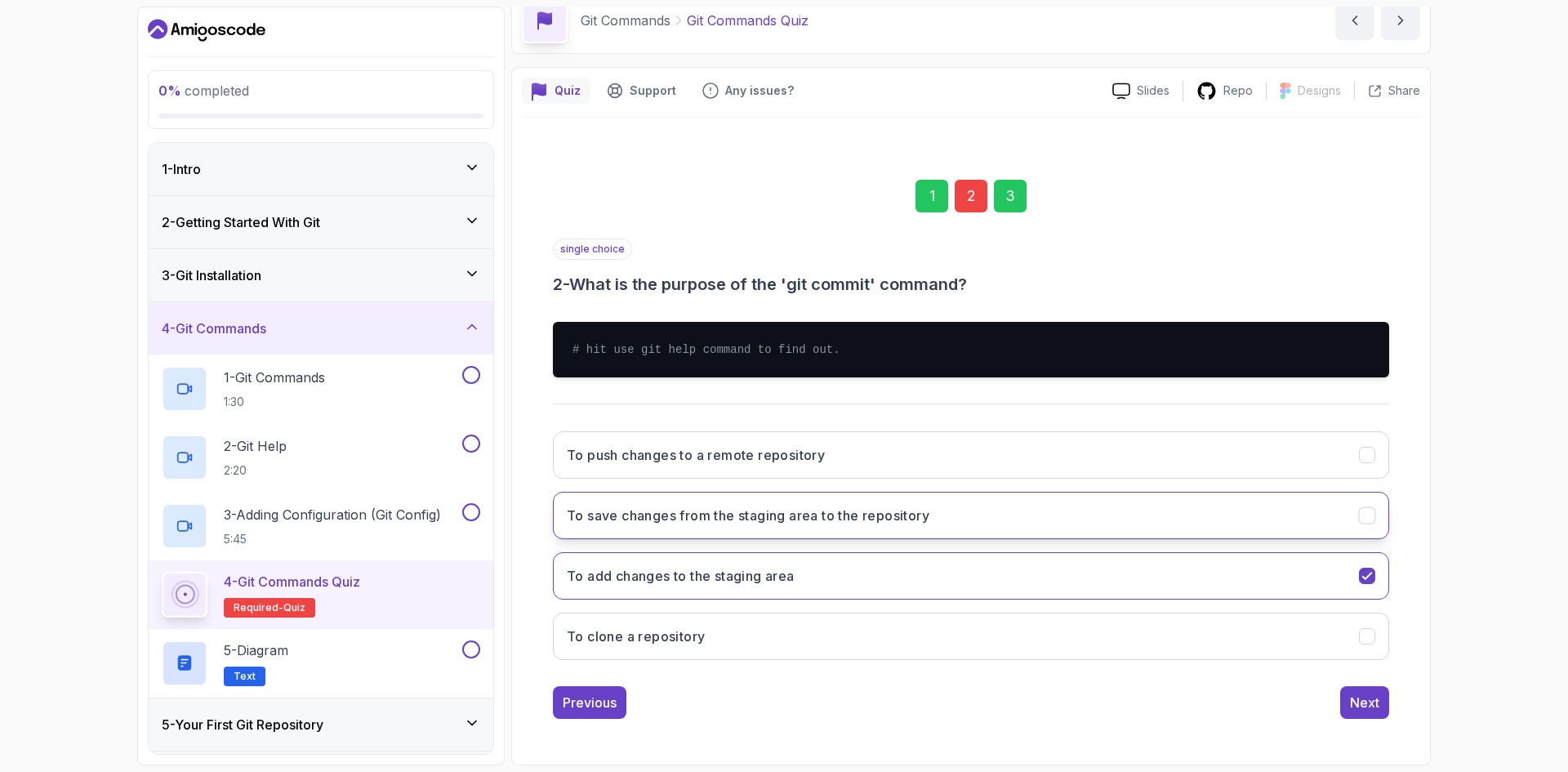
click at [938, 515] on button "To save changes from the staging area to the repository" at bounding box center [971, 515] width 837 height 47
click at [1357, 697] on div "Next" at bounding box center [1364, 702] width 30 height 20
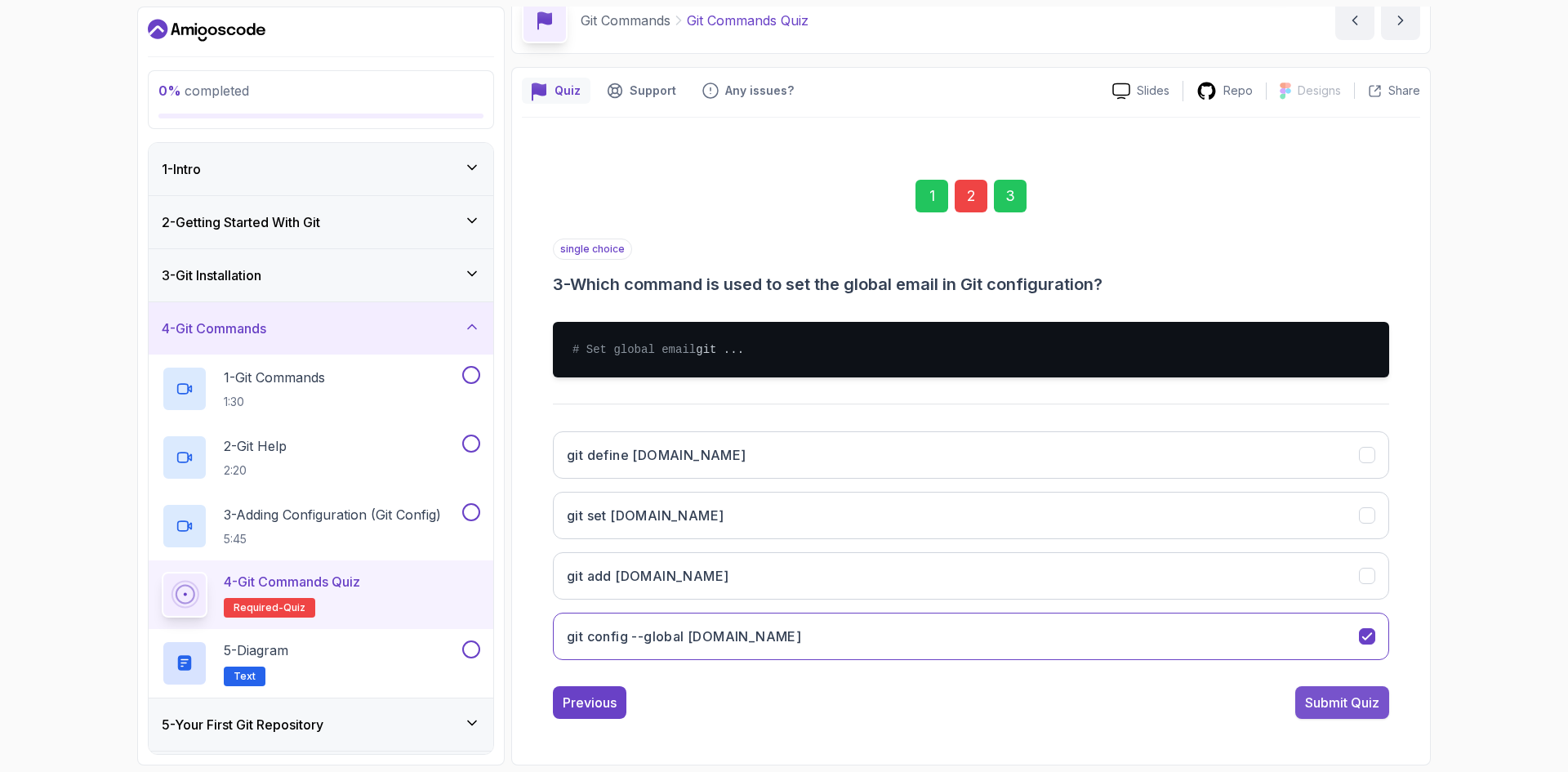
click at [1358, 712] on div "Submit Quiz" at bounding box center [1342, 702] width 74 height 20
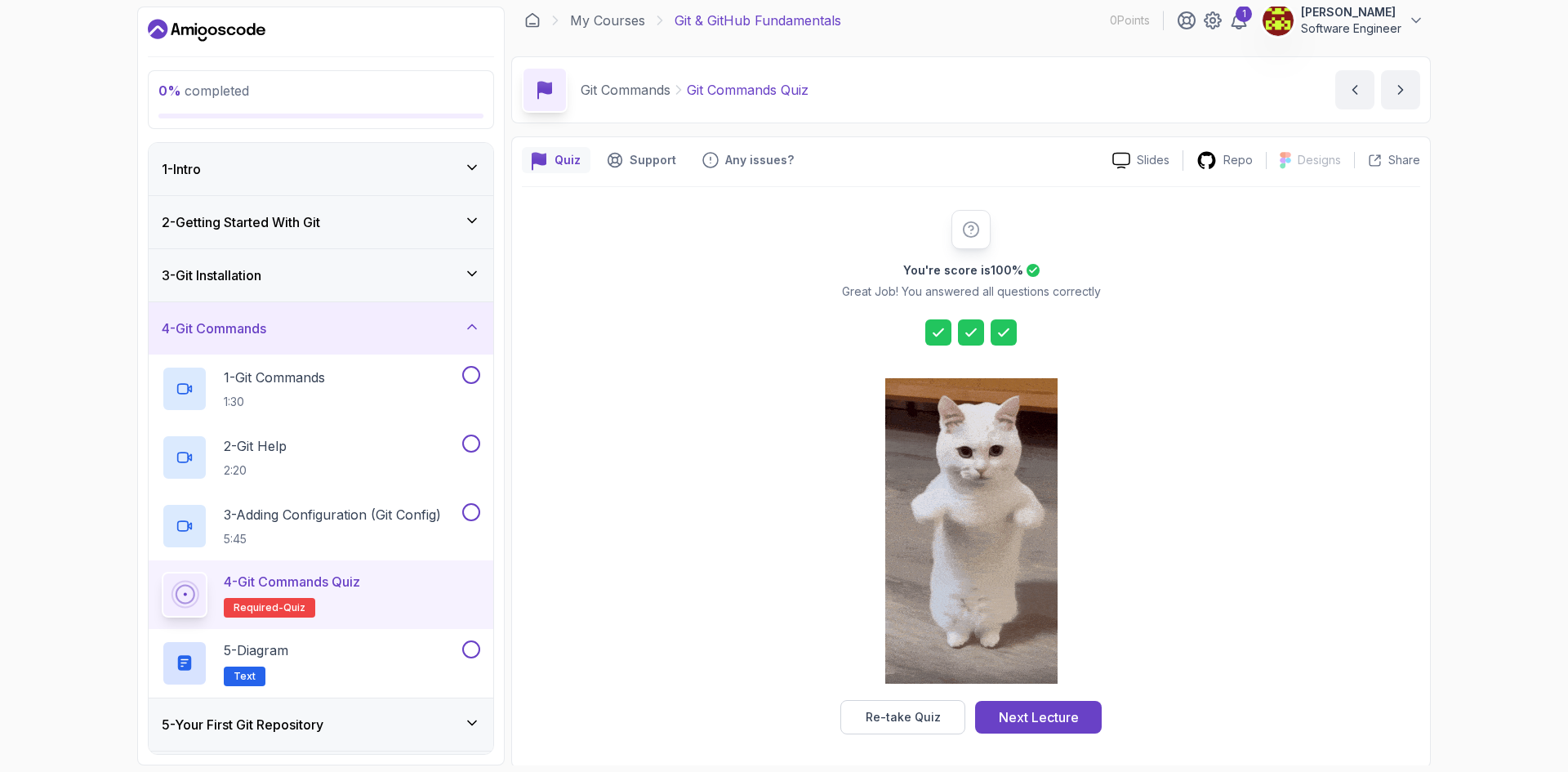
scroll to position [12, 0]
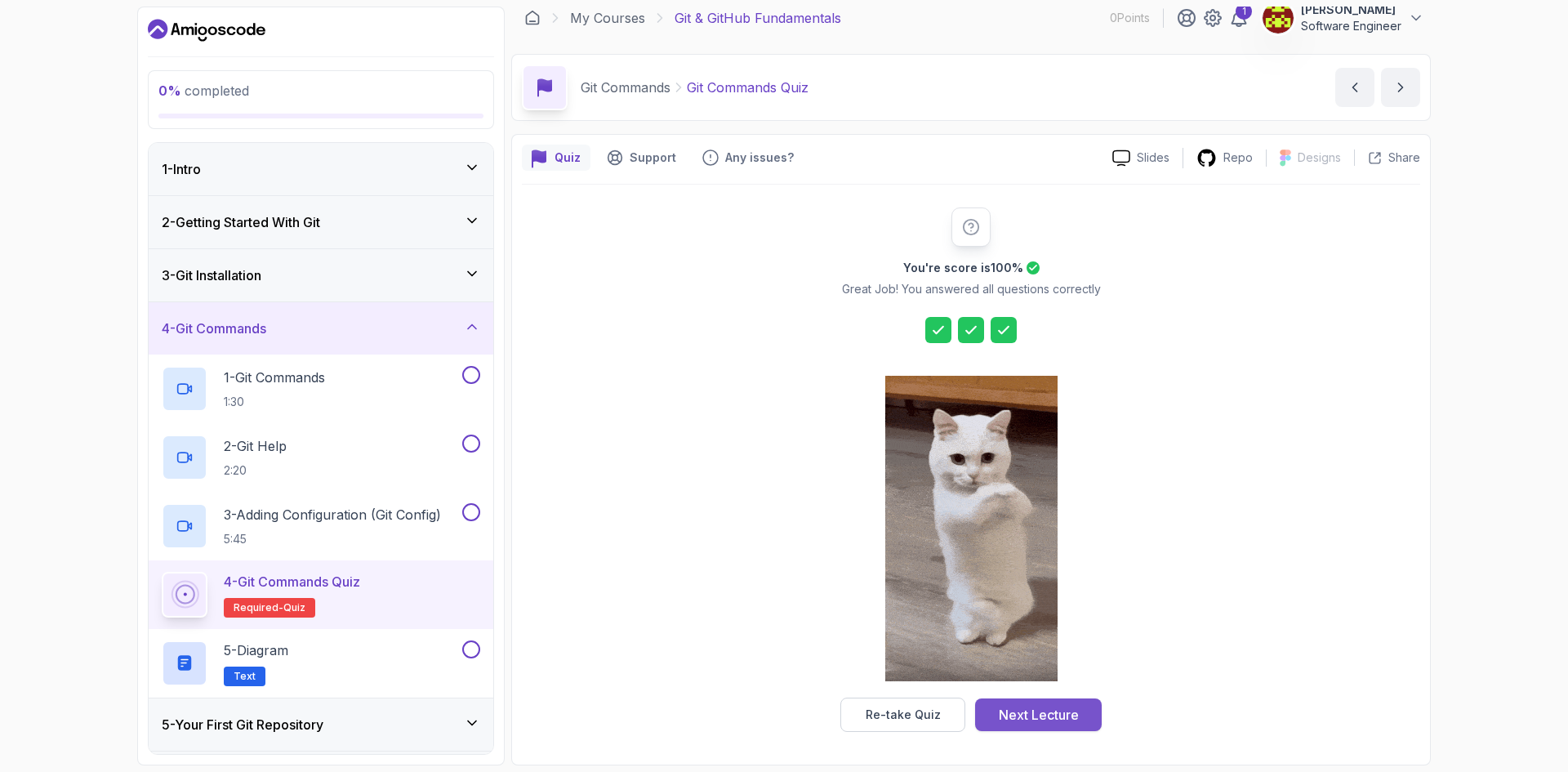
click at [1055, 718] on div "Next Lecture" at bounding box center [1038, 715] width 80 height 20
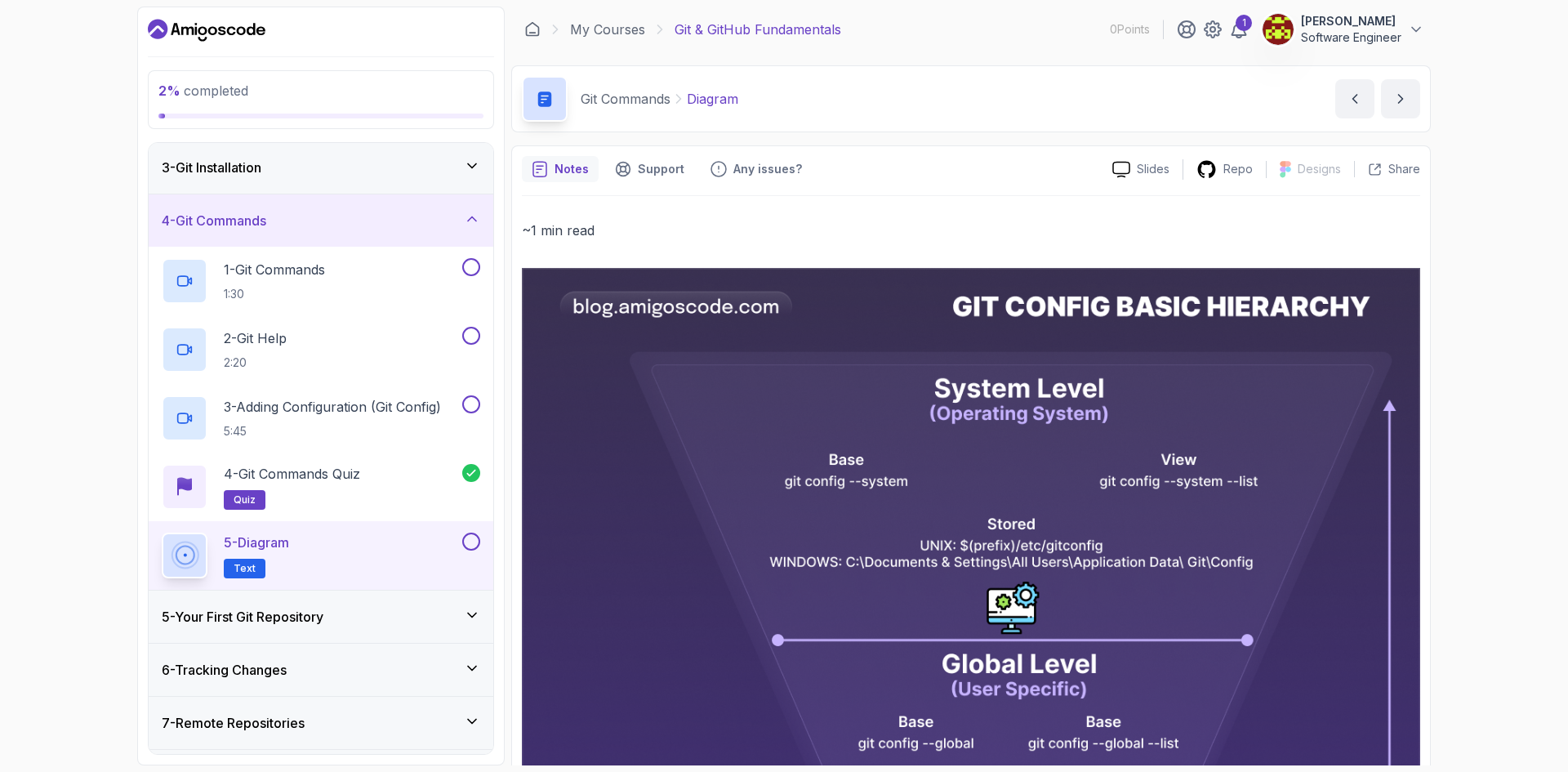
scroll to position [163, 0]
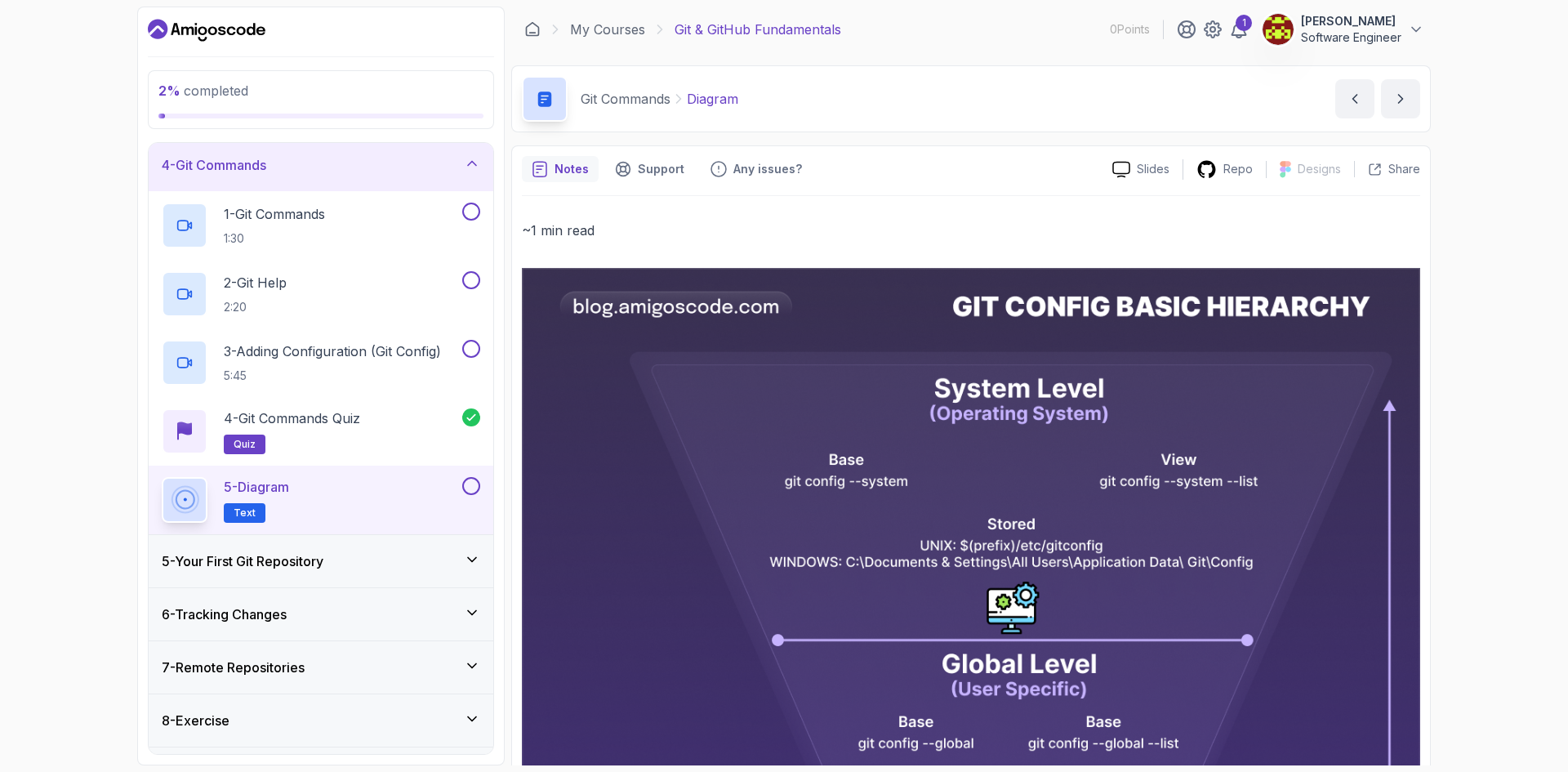
click at [271, 571] on div "5 - Your First Git Repository" at bounding box center [321, 560] width 344 height 52
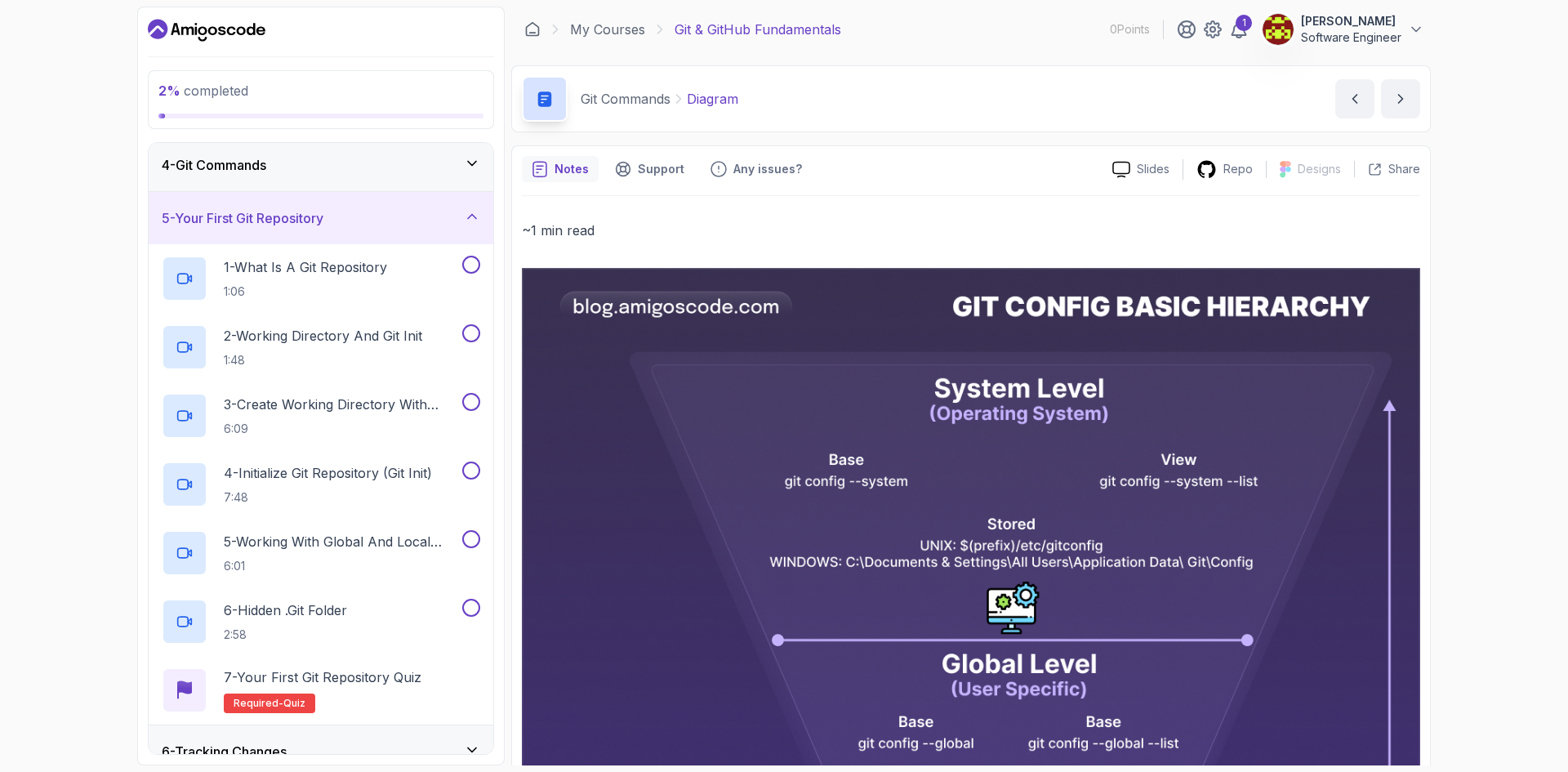
click at [372, 220] on div "5 - Your First Git Repository" at bounding box center [320, 218] width 319 height 20
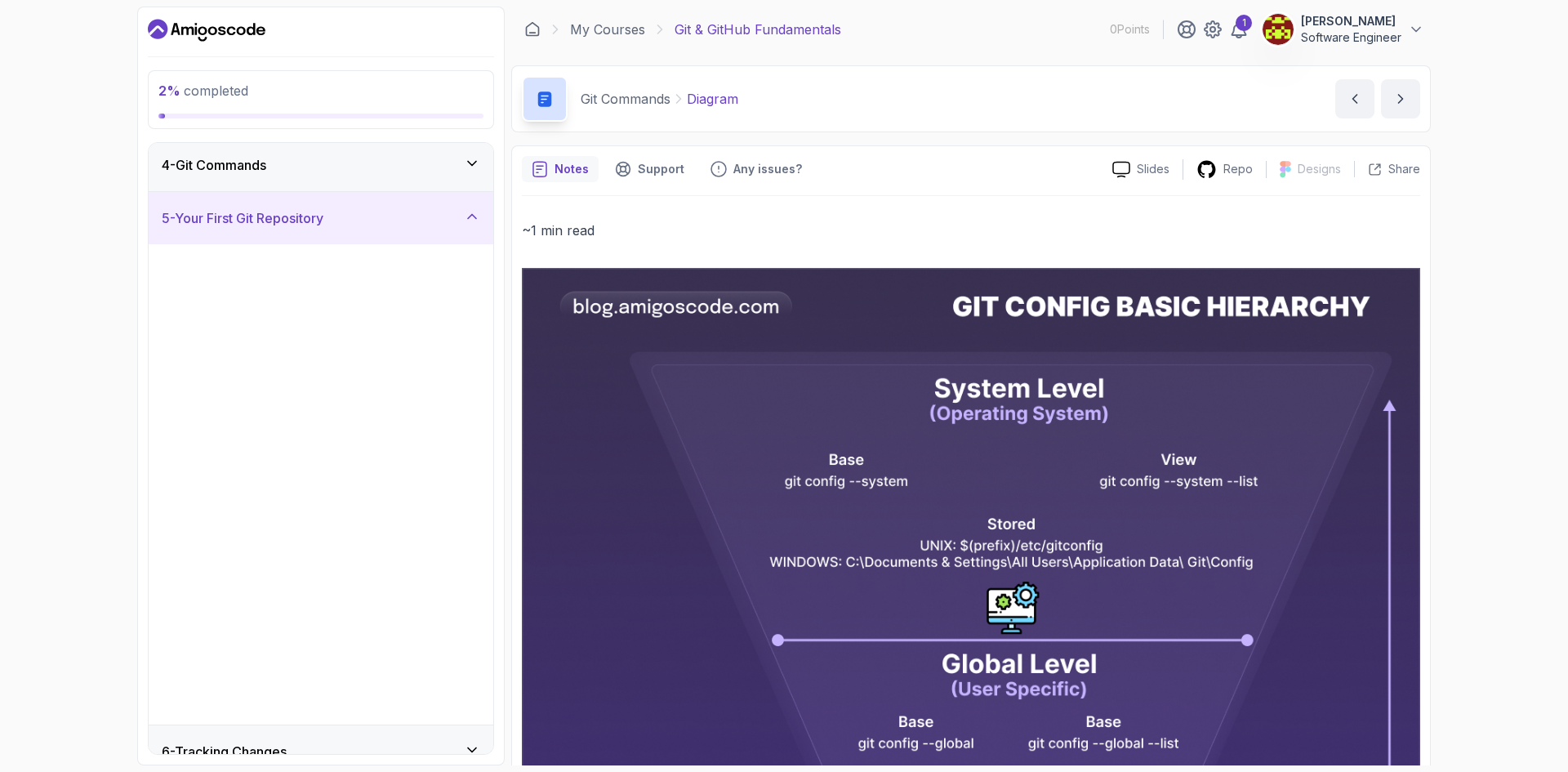
scroll to position [0, 0]
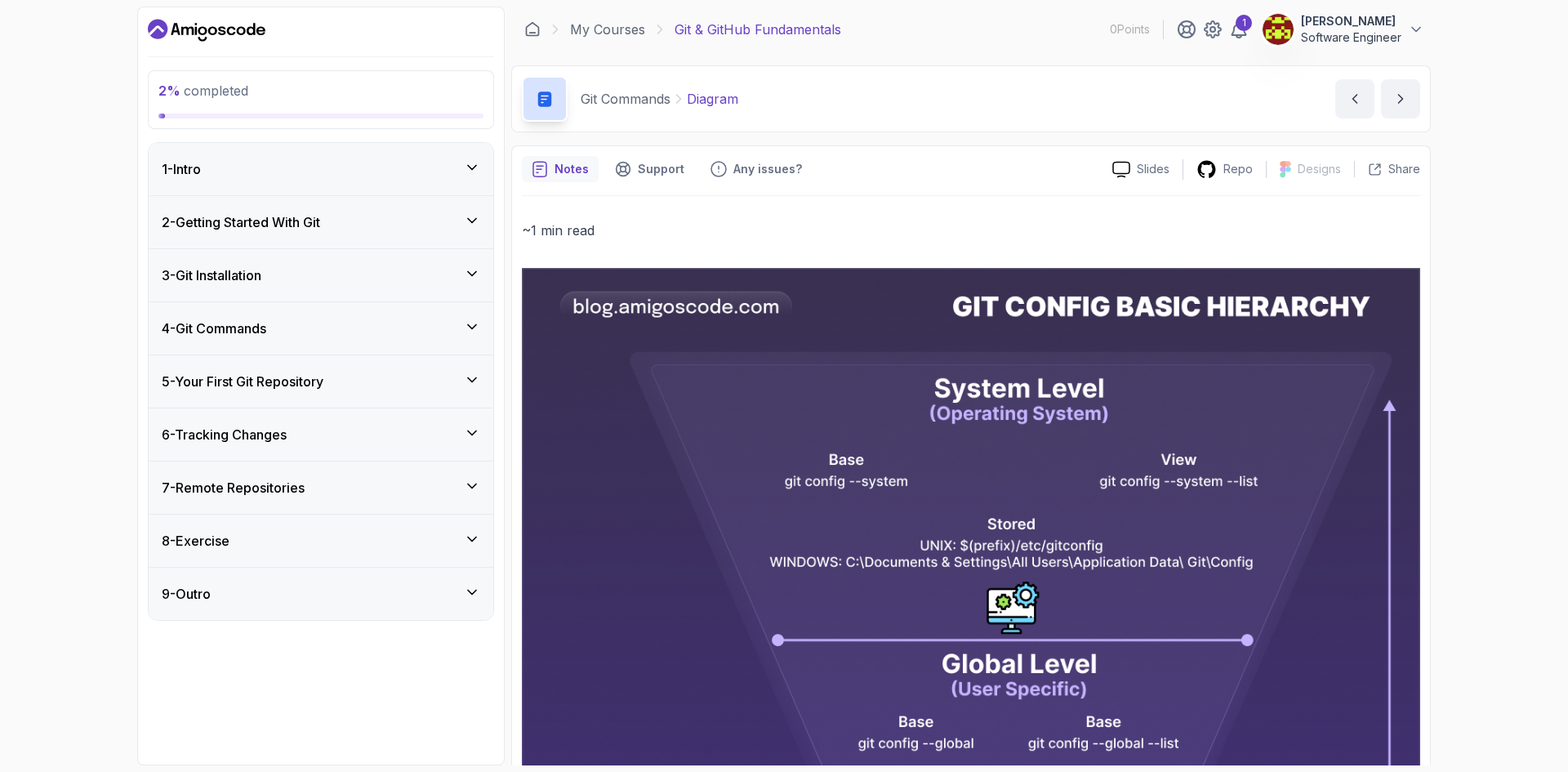
click at [314, 176] on div "1 - Intro" at bounding box center [320, 169] width 319 height 20
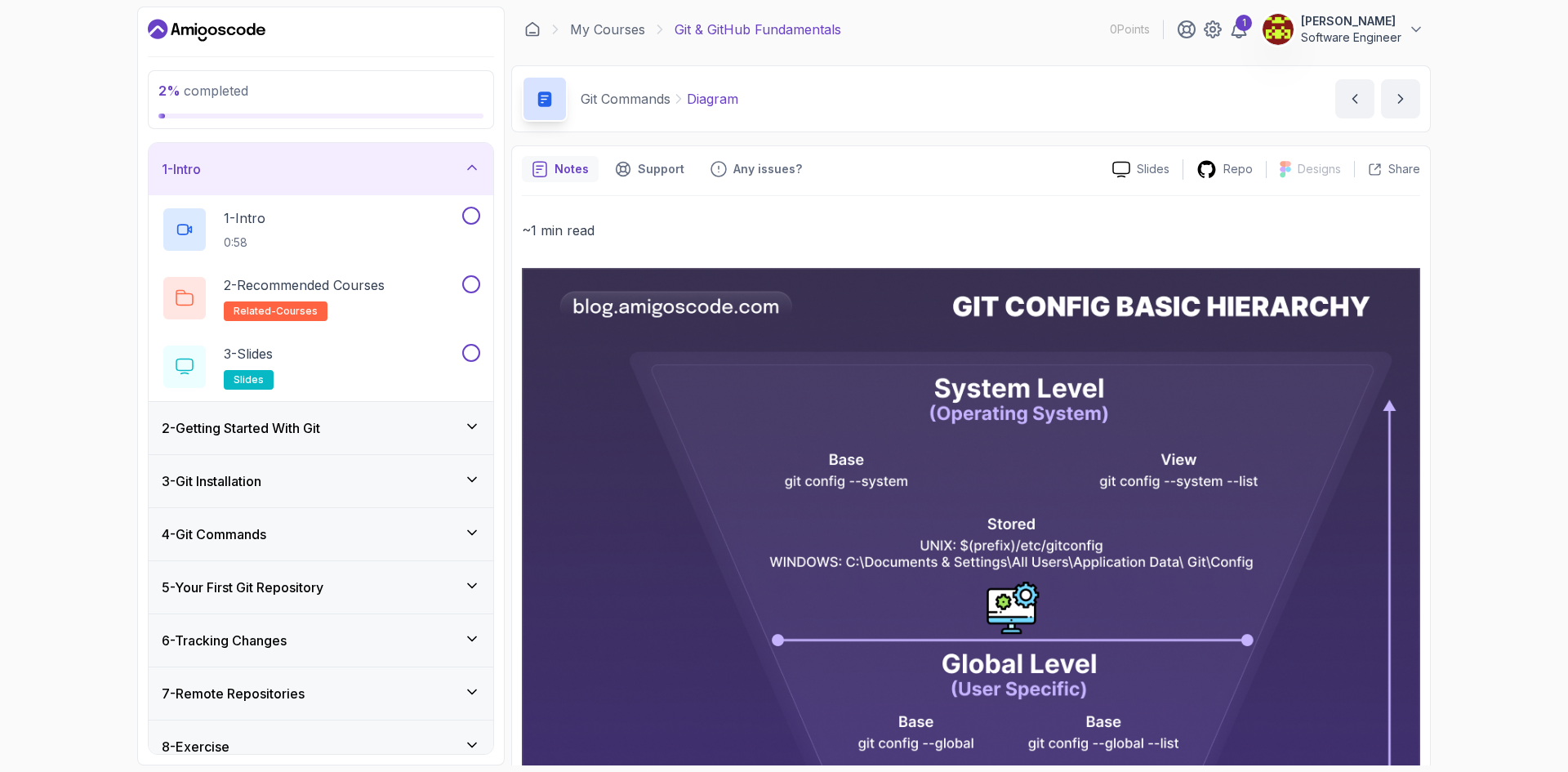
click at [313, 175] on div "1 - Intro" at bounding box center [320, 169] width 319 height 20
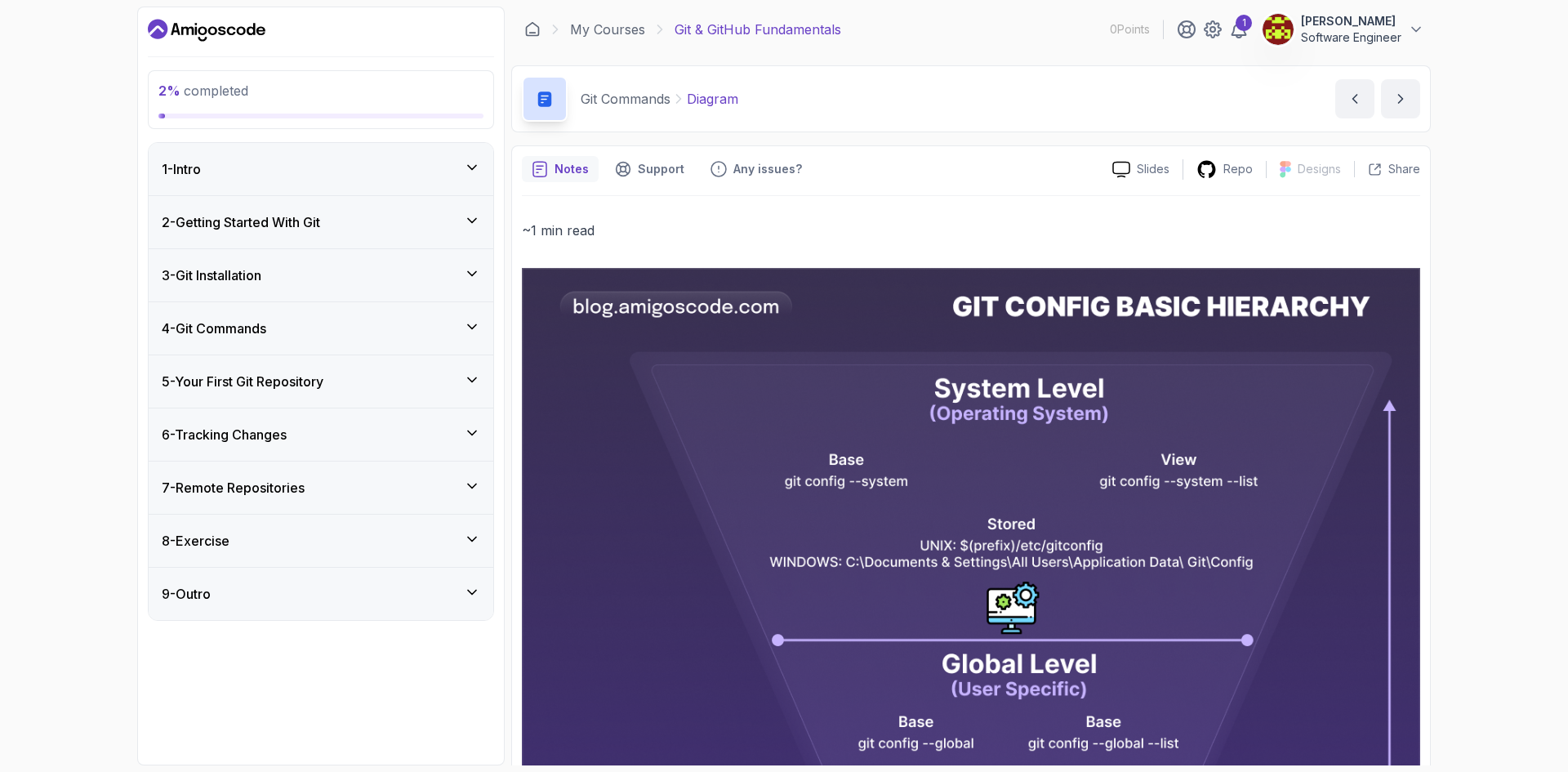
click at [311, 211] on div "2 - Getting Started With Git" at bounding box center [321, 222] width 344 height 52
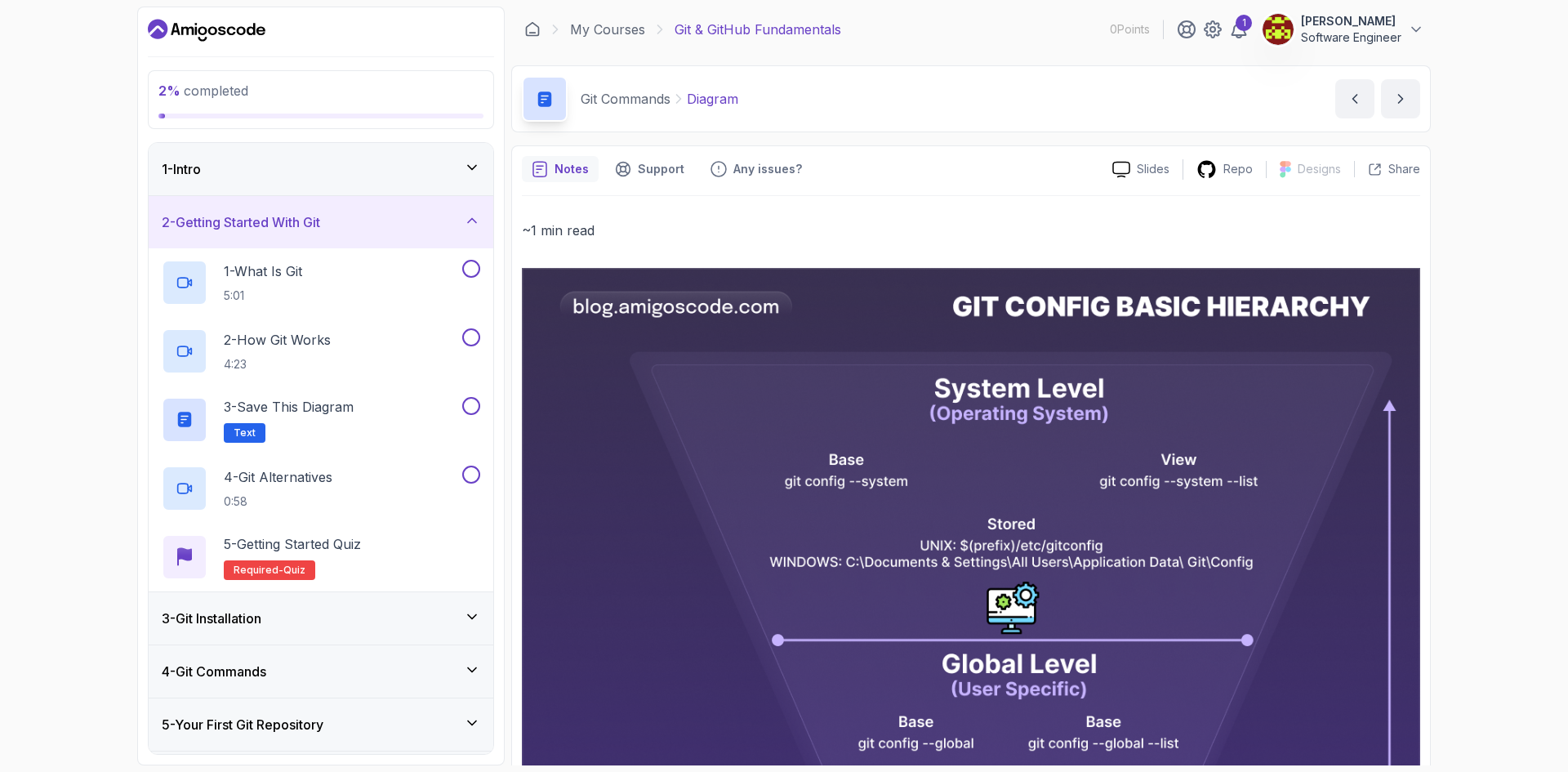
click at [319, 218] on h3 "2 - Getting Started With Git" at bounding box center [240, 223] width 158 height 20
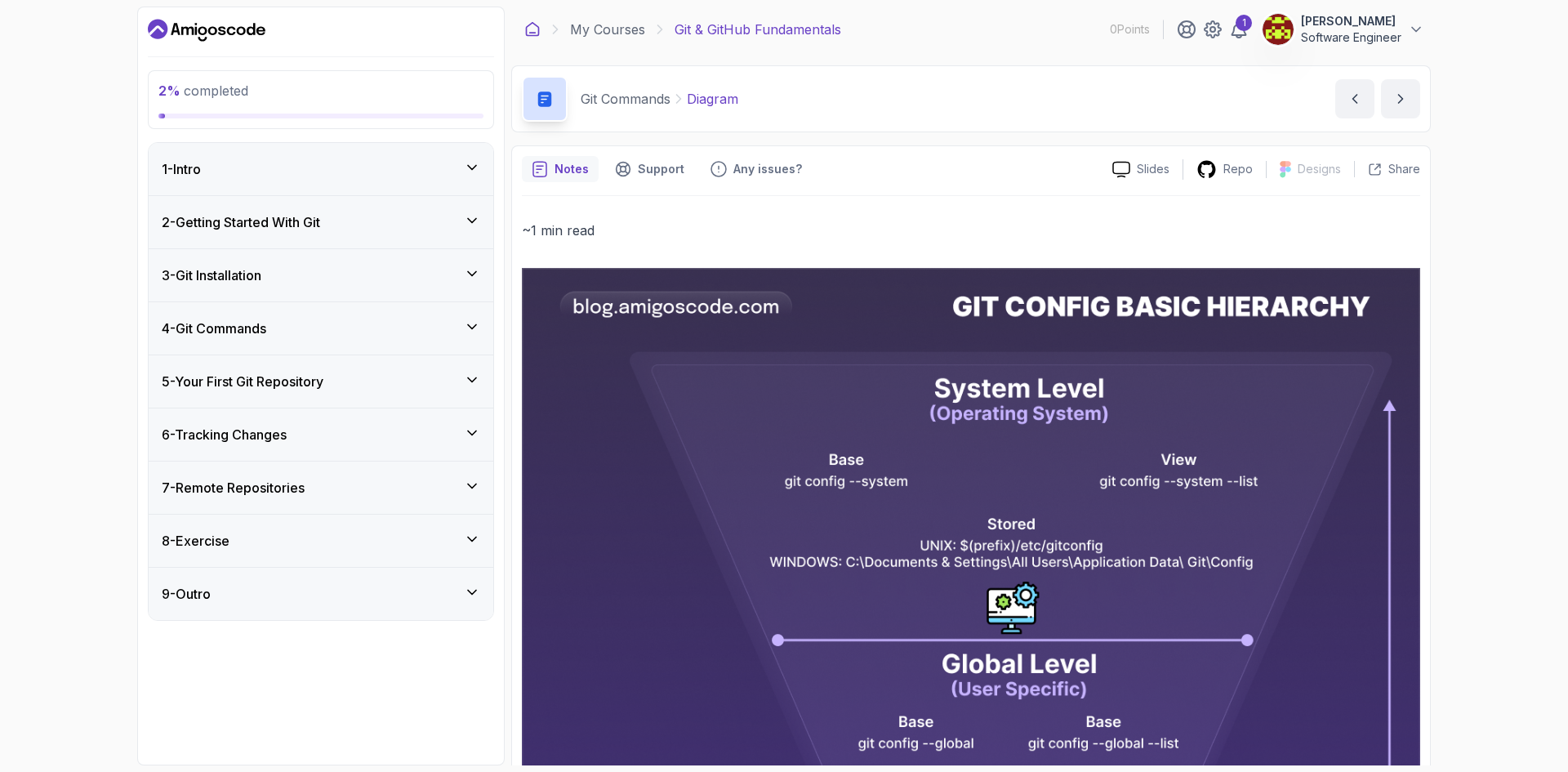
click at [527, 32] on icon at bounding box center [533, 30] width 17 height 17
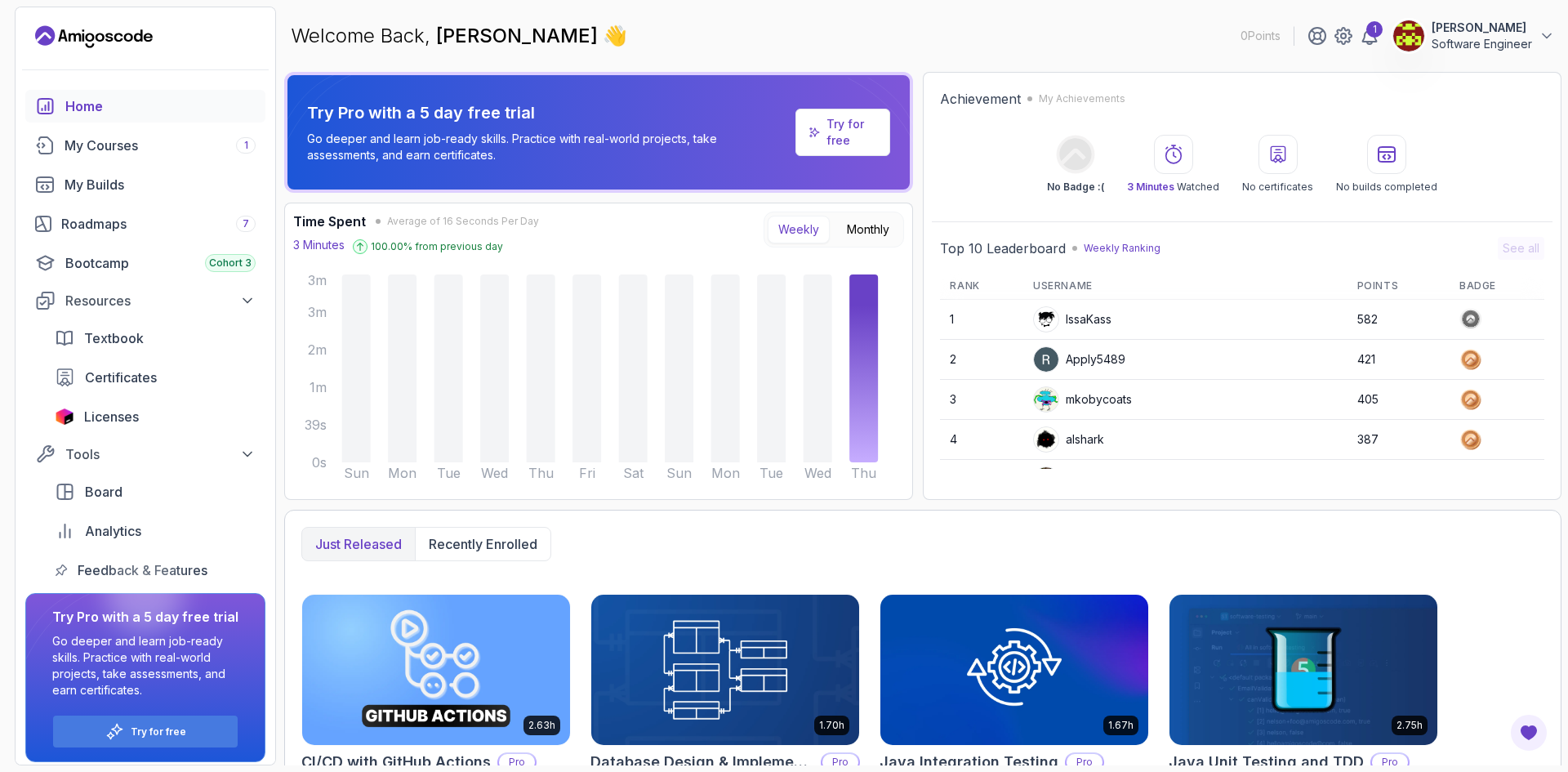
click at [92, 112] on div "Home" at bounding box center [161, 106] width 190 height 20
click at [103, 36] on icon "Landing page" at bounding box center [99, 36] width 9 height 9
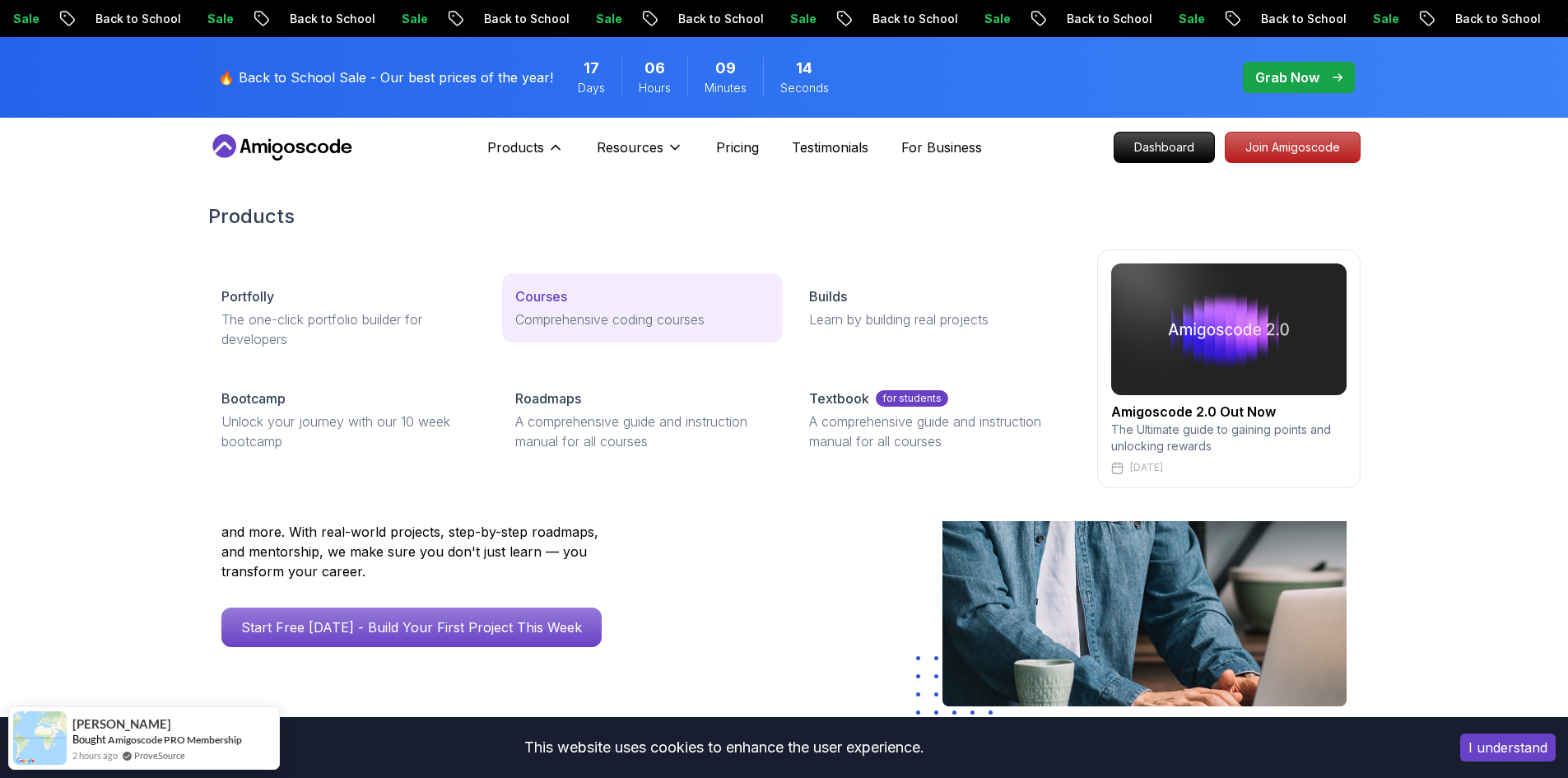
click at [631, 309] on link "Courses Comprehensive coding courses" at bounding box center [642, 308] width 281 height 69
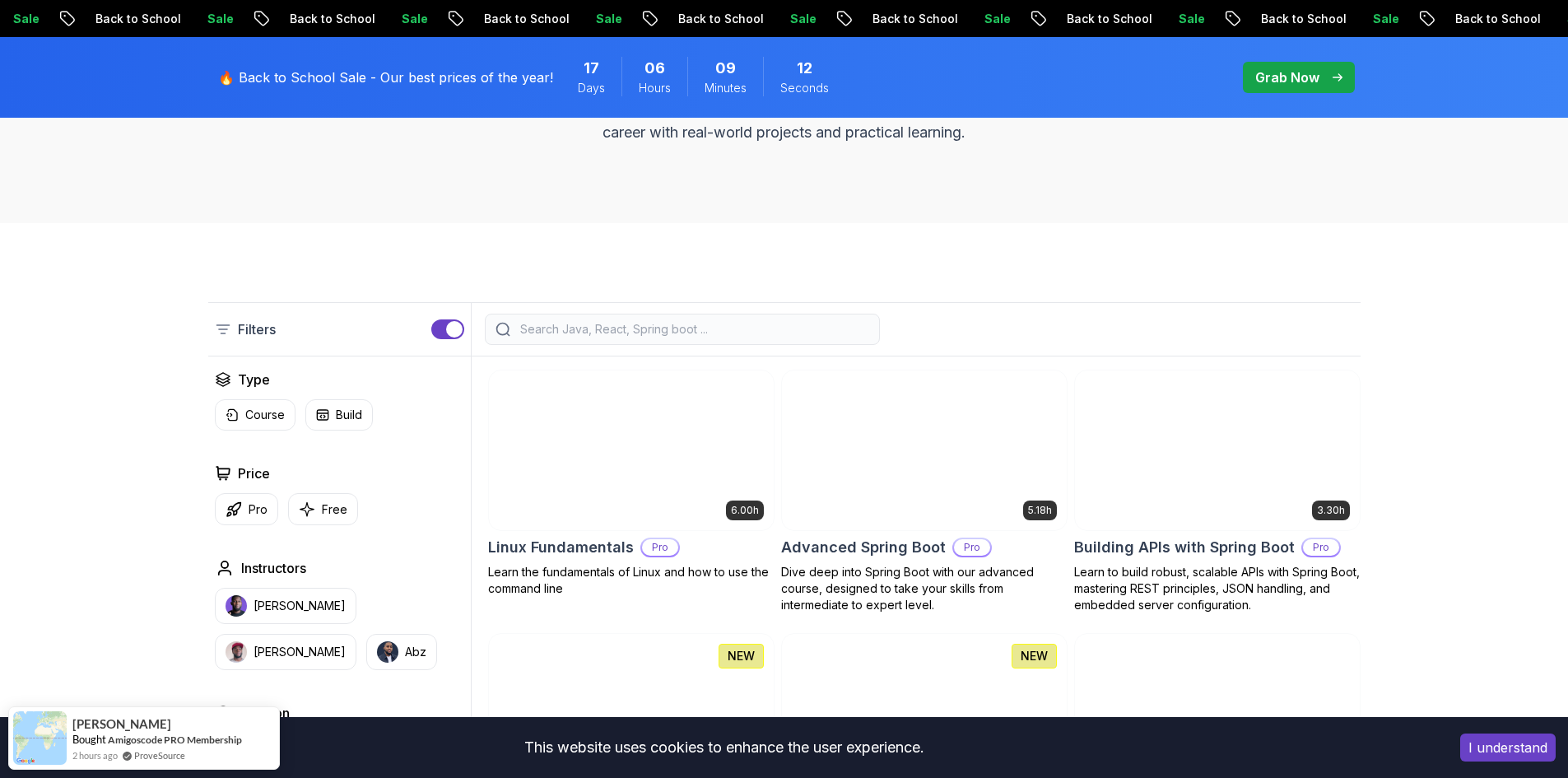
scroll to position [494, 0]
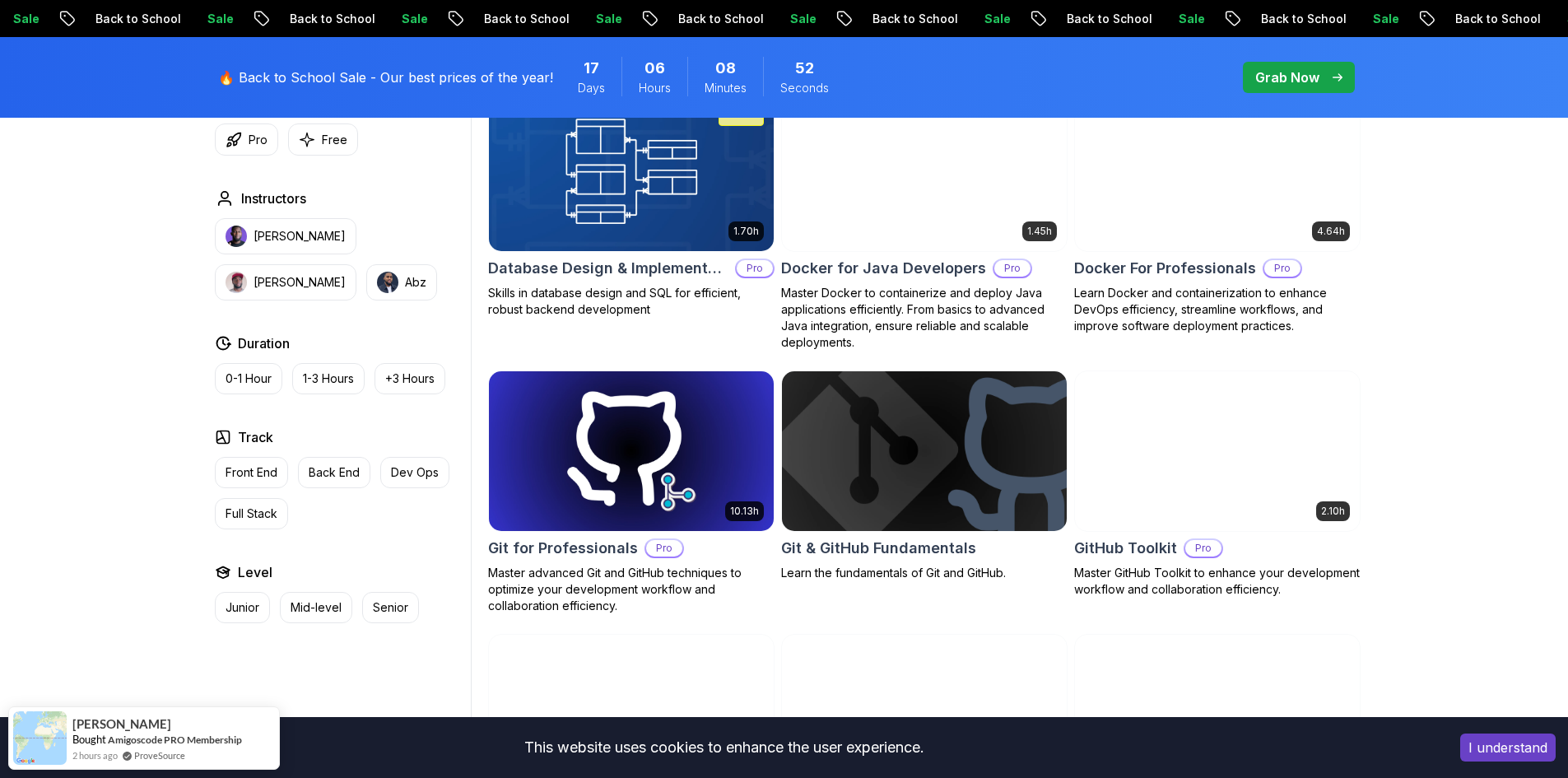
scroll to position [1810, 0]
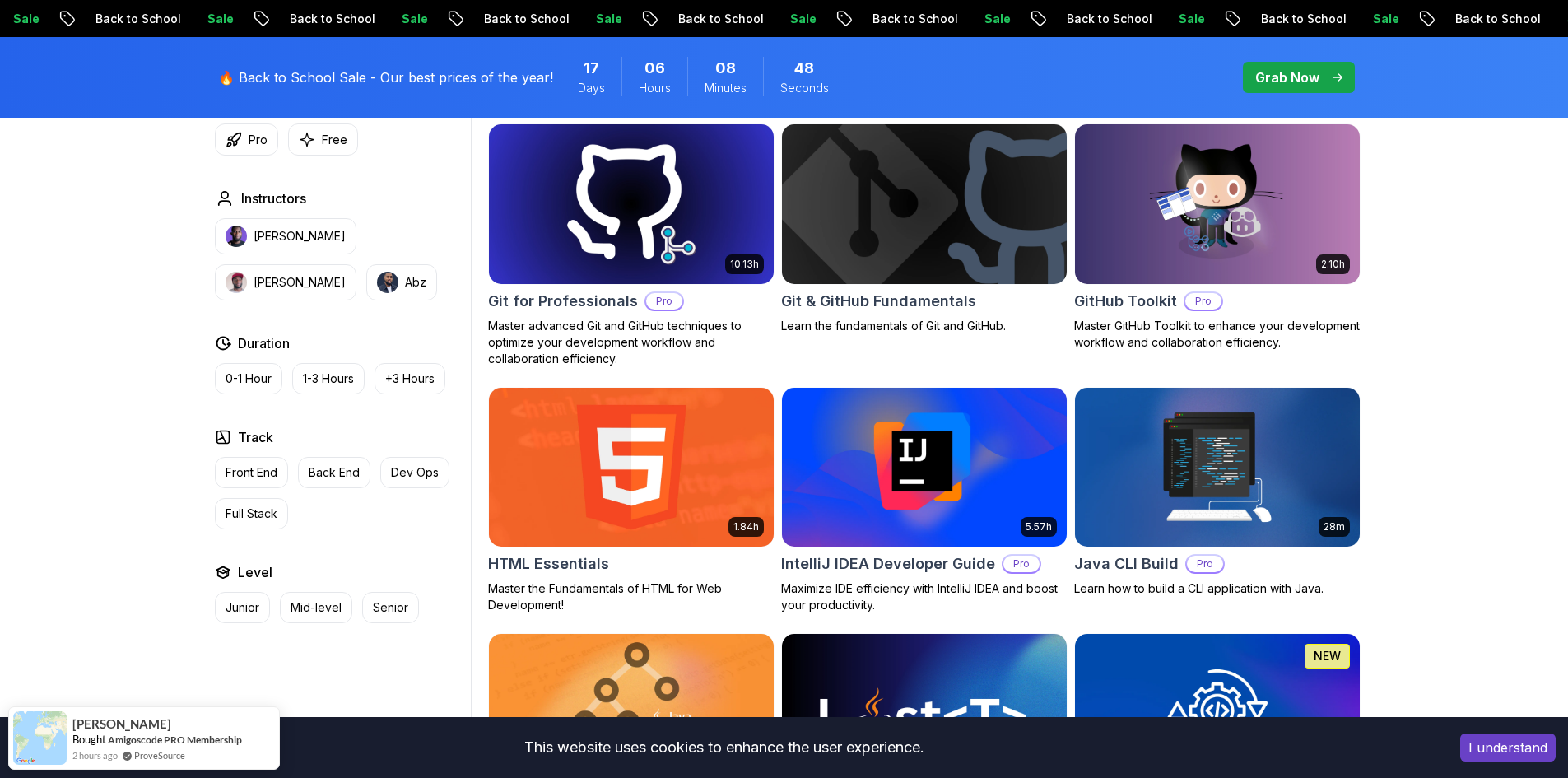
click at [955, 219] on img at bounding box center [924, 203] width 299 height 167
